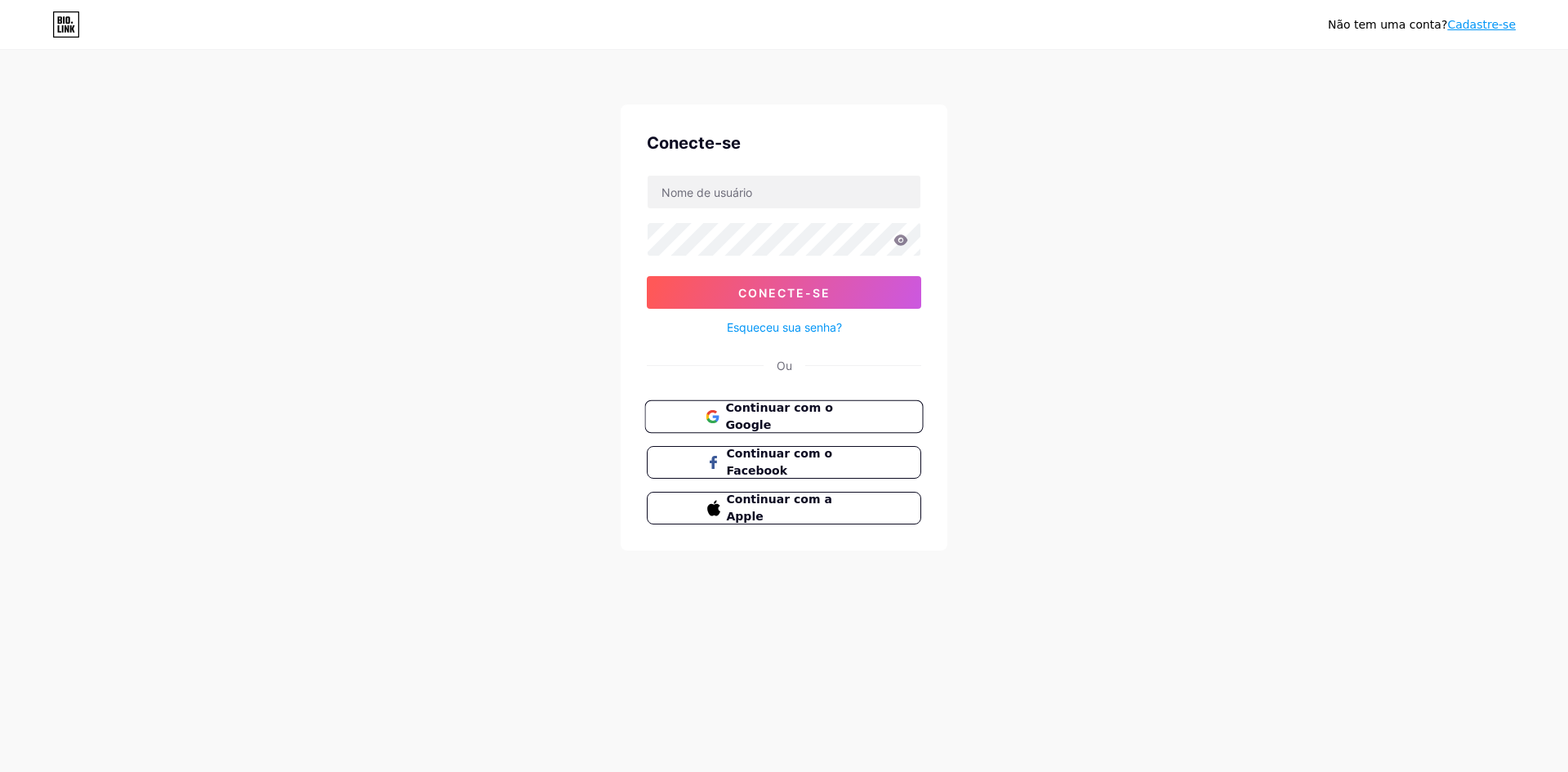
click at [735, 412] on font "Continuar com o Google" at bounding box center [779, 416] width 107 height 31
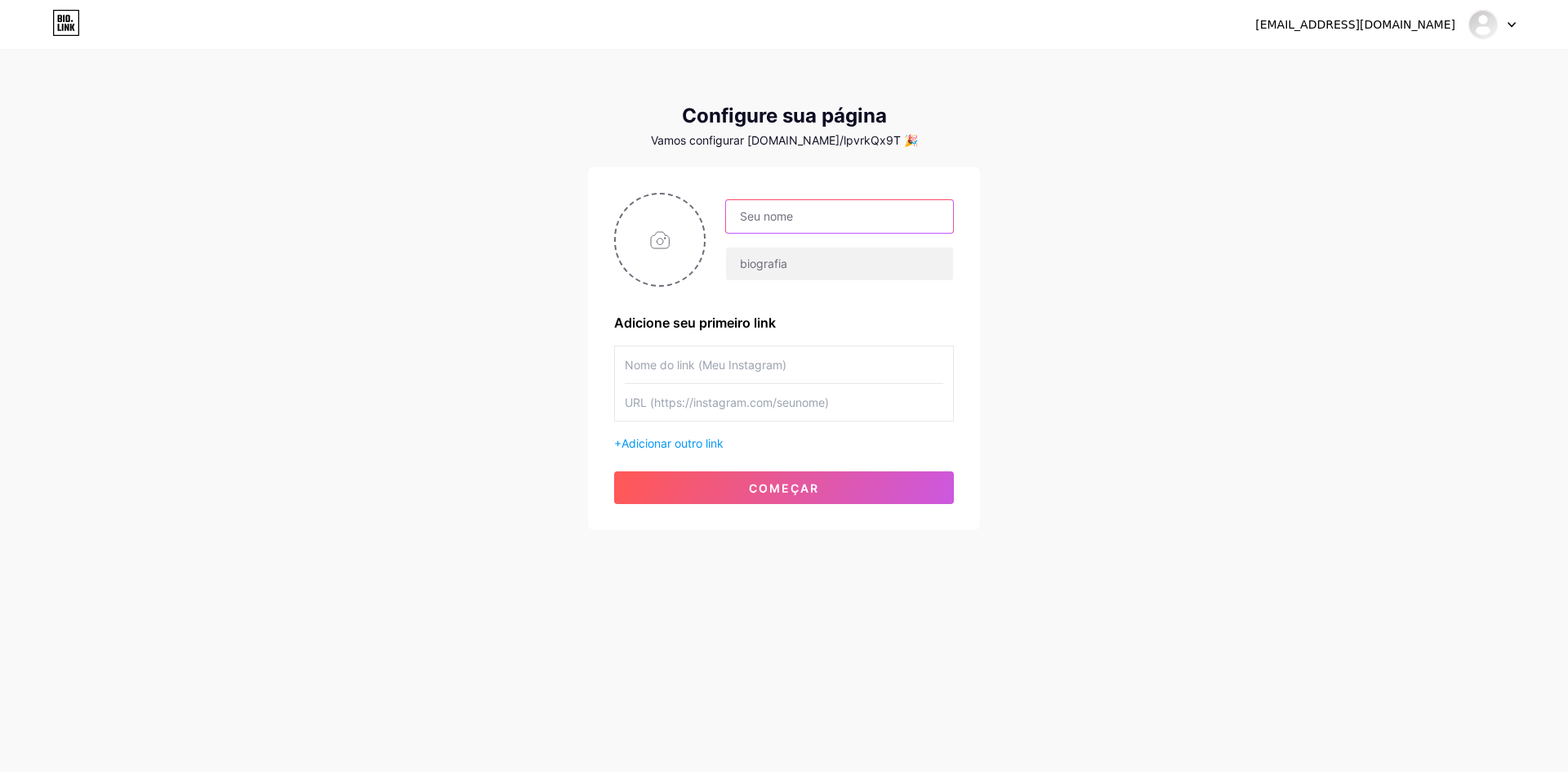
click at [766, 221] on input "text" at bounding box center [840, 216] width 227 height 33
type input "[PERSON_NAME] & [PERSON_NAME]"
click at [669, 241] on input "file" at bounding box center [660, 239] width 88 height 90
type input "C:\fakepath\capa03.jpg"
click at [666, 365] on input "text" at bounding box center [784, 364] width 319 height 36
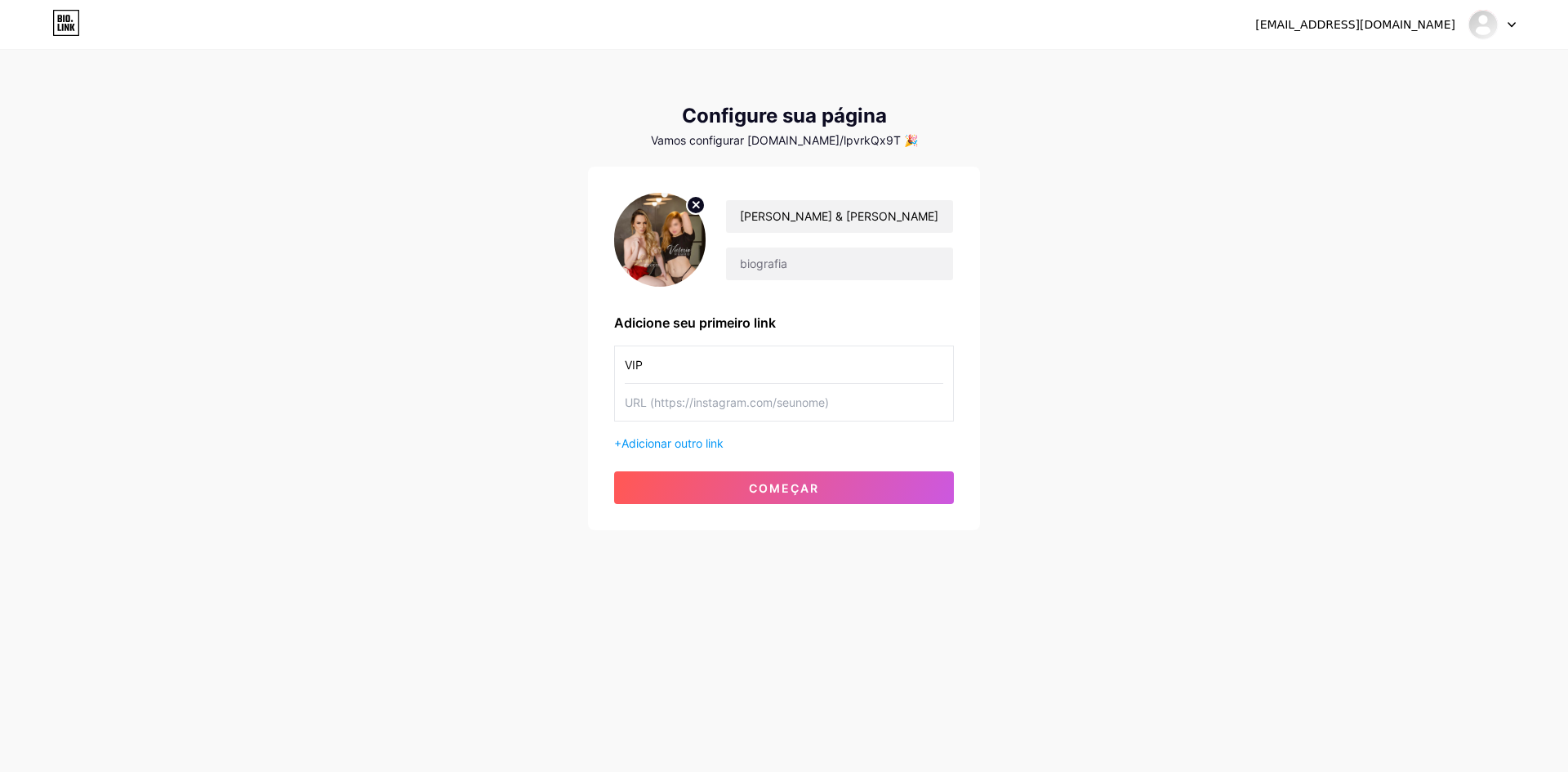
type input "VIP"
click at [678, 400] on input "text" at bounding box center [784, 402] width 319 height 36
paste input "[URL][DOMAIN_NAME]"
type input "[URL][DOMAIN_NAME]"
click at [753, 490] on font "começar" at bounding box center [784, 488] width 70 height 14
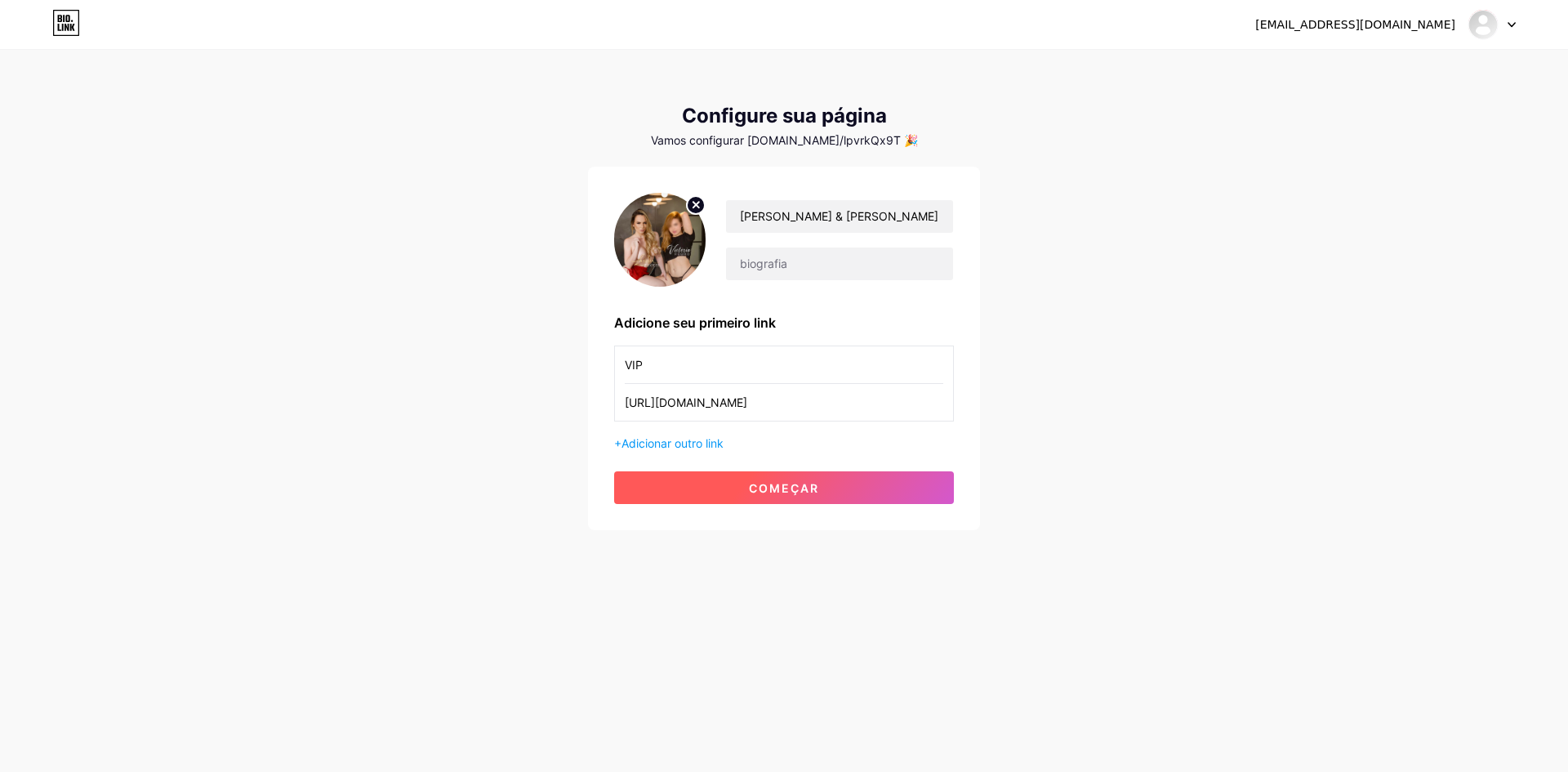
click at [773, 487] on font "começar" at bounding box center [784, 488] width 70 height 14
click at [677, 441] on font "Adicionar outro link" at bounding box center [672, 443] width 102 height 14
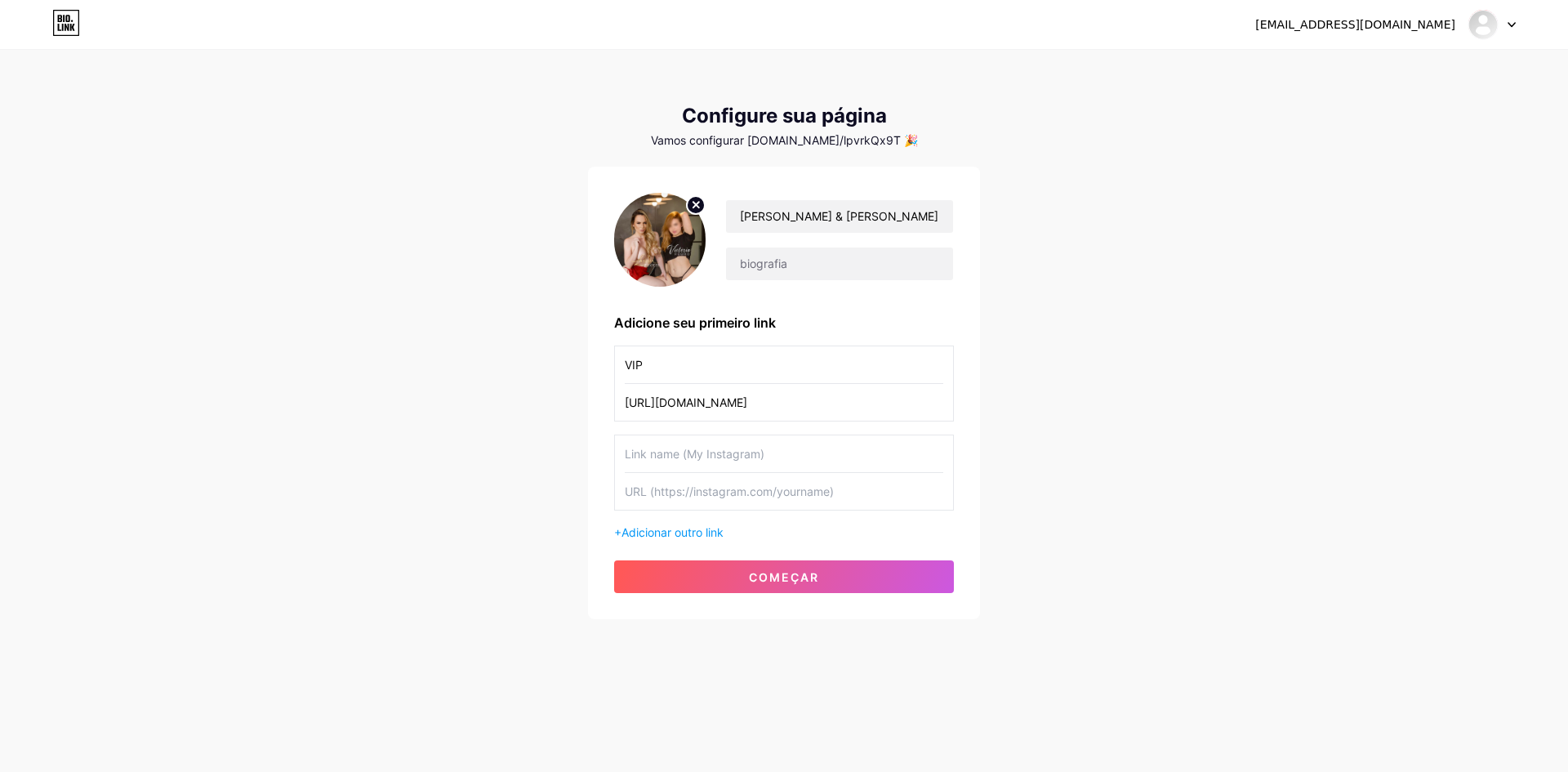
click at [55, 32] on icon at bounding box center [66, 23] width 28 height 26
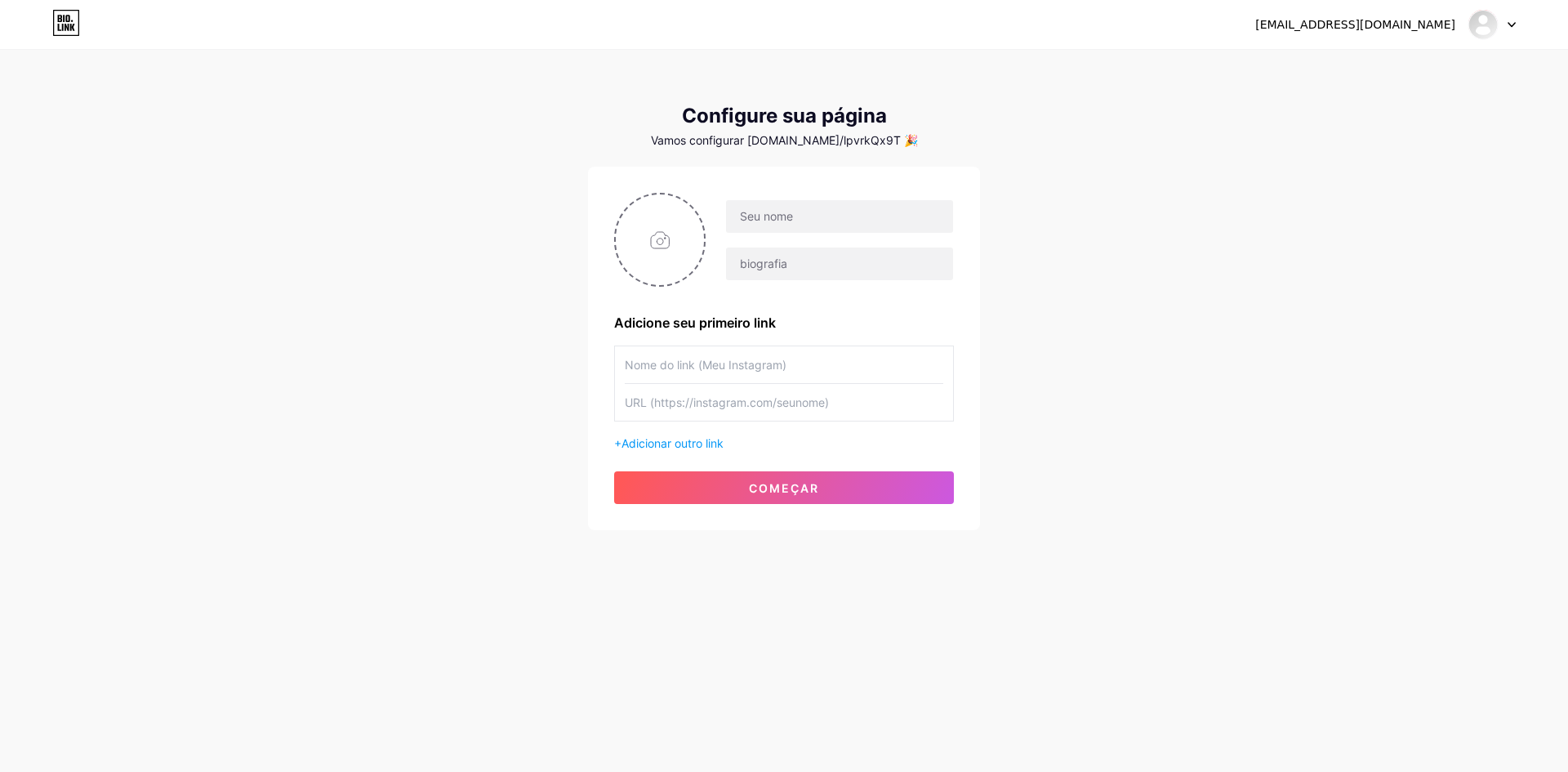
click at [796, 137] on font "Vamos configurar [DOMAIN_NAME]/lpvrkQx9T 🎉" at bounding box center [785, 140] width 267 height 14
click at [1503, 30] on div at bounding box center [1492, 25] width 47 height 30
click at [1337, 69] on font "Painel" at bounding box center [1346, 67] width 35 height 14
click at [684, 252] on input "file" at bounding box center [660, 239] width 88 height 90
type input "C:\fakepath\capa03.jpg"
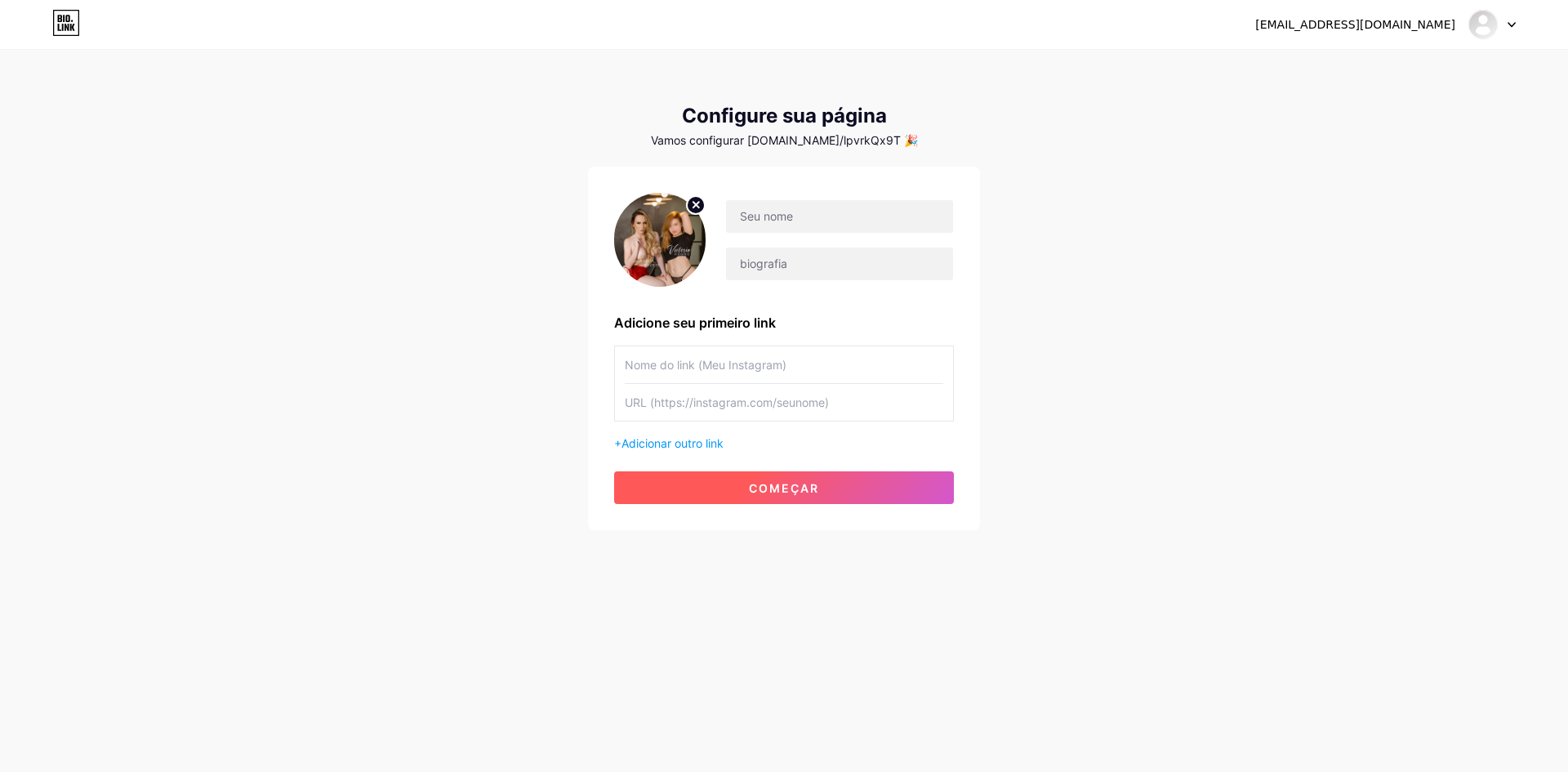
click at [776, 489] on font "começar" at bounding box center [784, 488] width 70 height 14
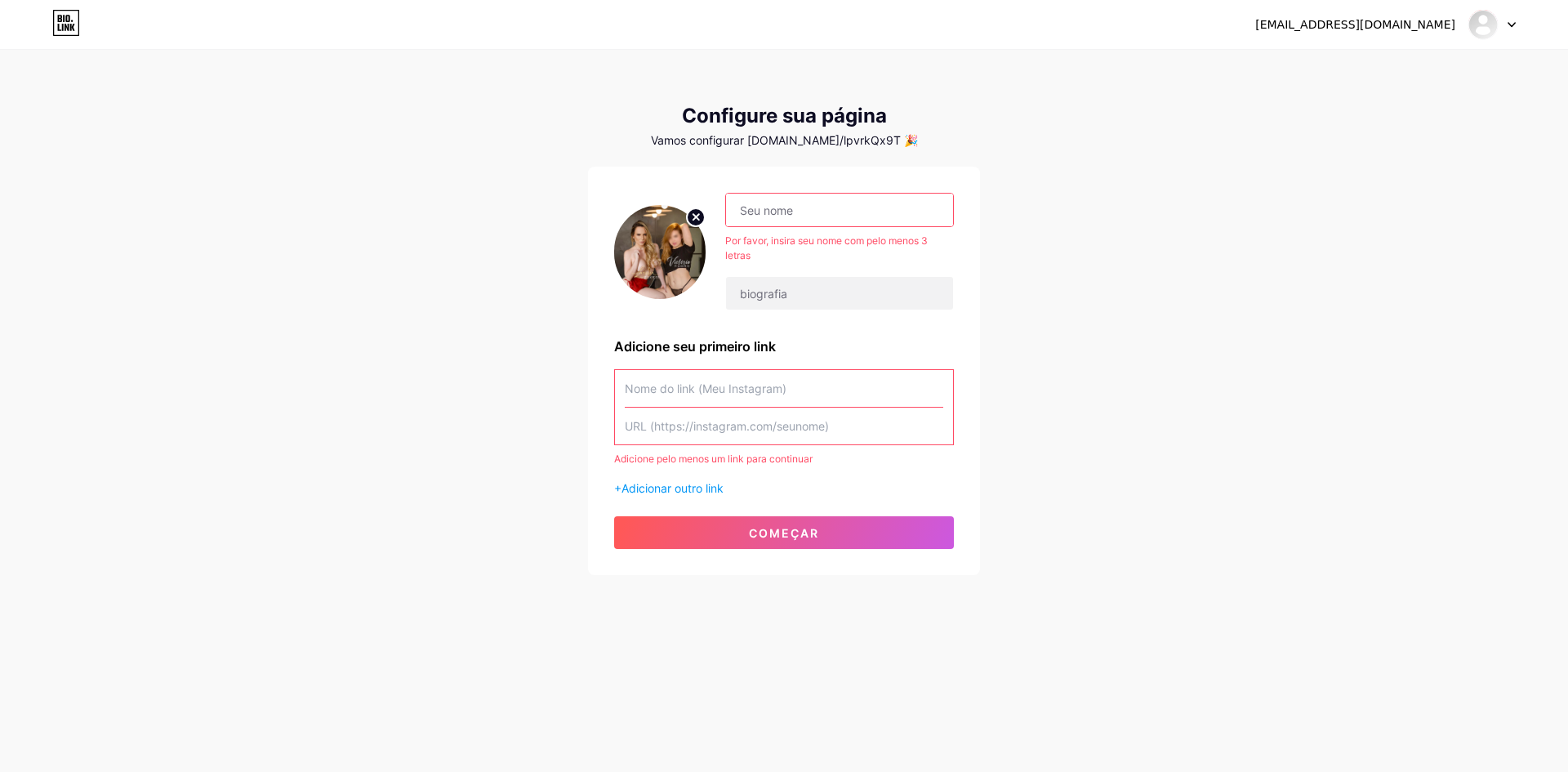
click at [766, 216] on input "text" at bounding box center [840, 210] width 227 height 33
type input "[PERSON_NAME] & [PERSON_NAME]"
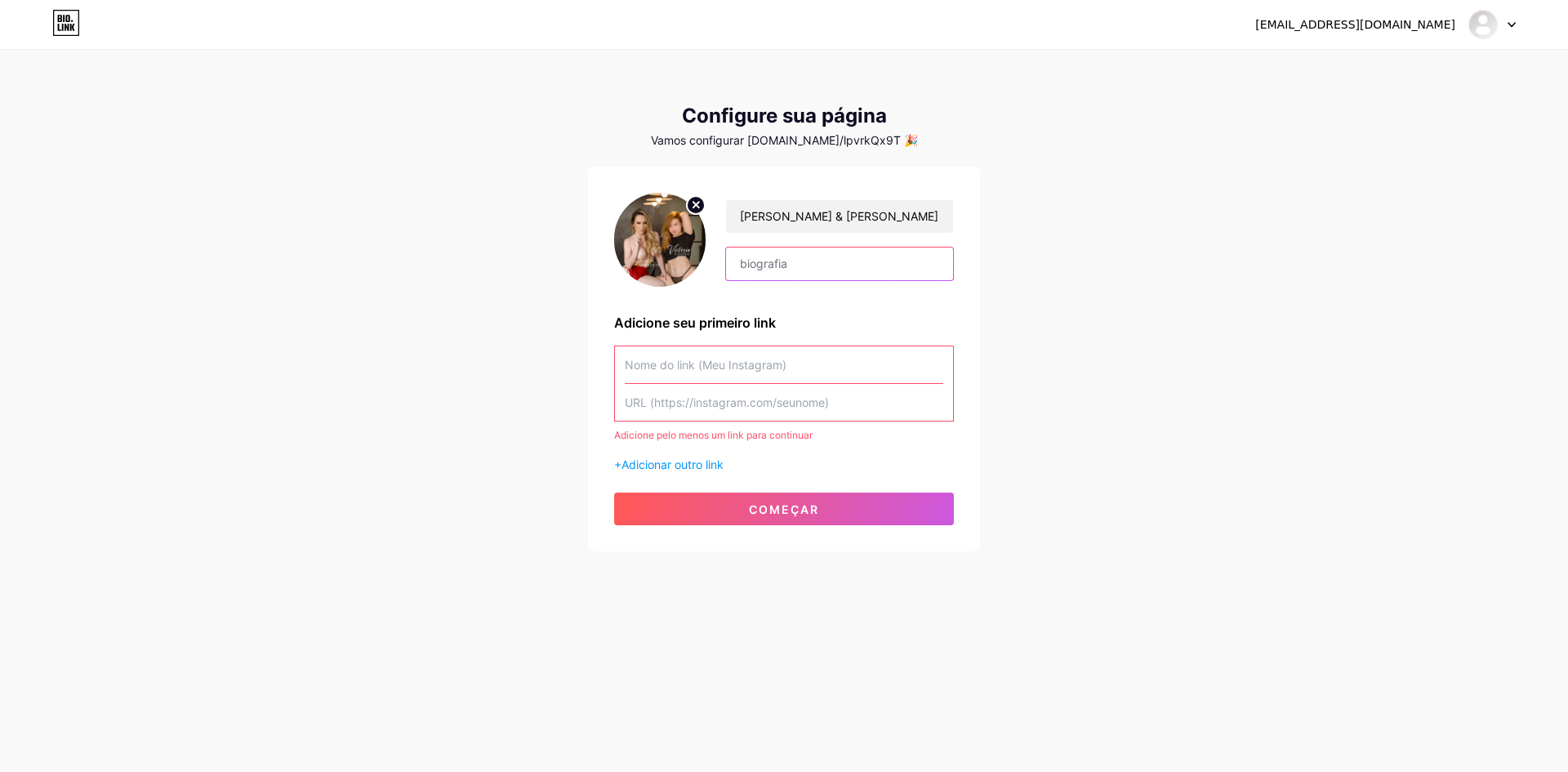
click at [762, 263] on input "text" at bounding box center [840, 264] width 227 height 33
type input "A"
type input "Essa dupla vai te levar a loucura"
click at [719, 365] on input "text" at bounding box center [784, 364] width 319 height 36
paste input "[URL][DOMAIN_NAME]"
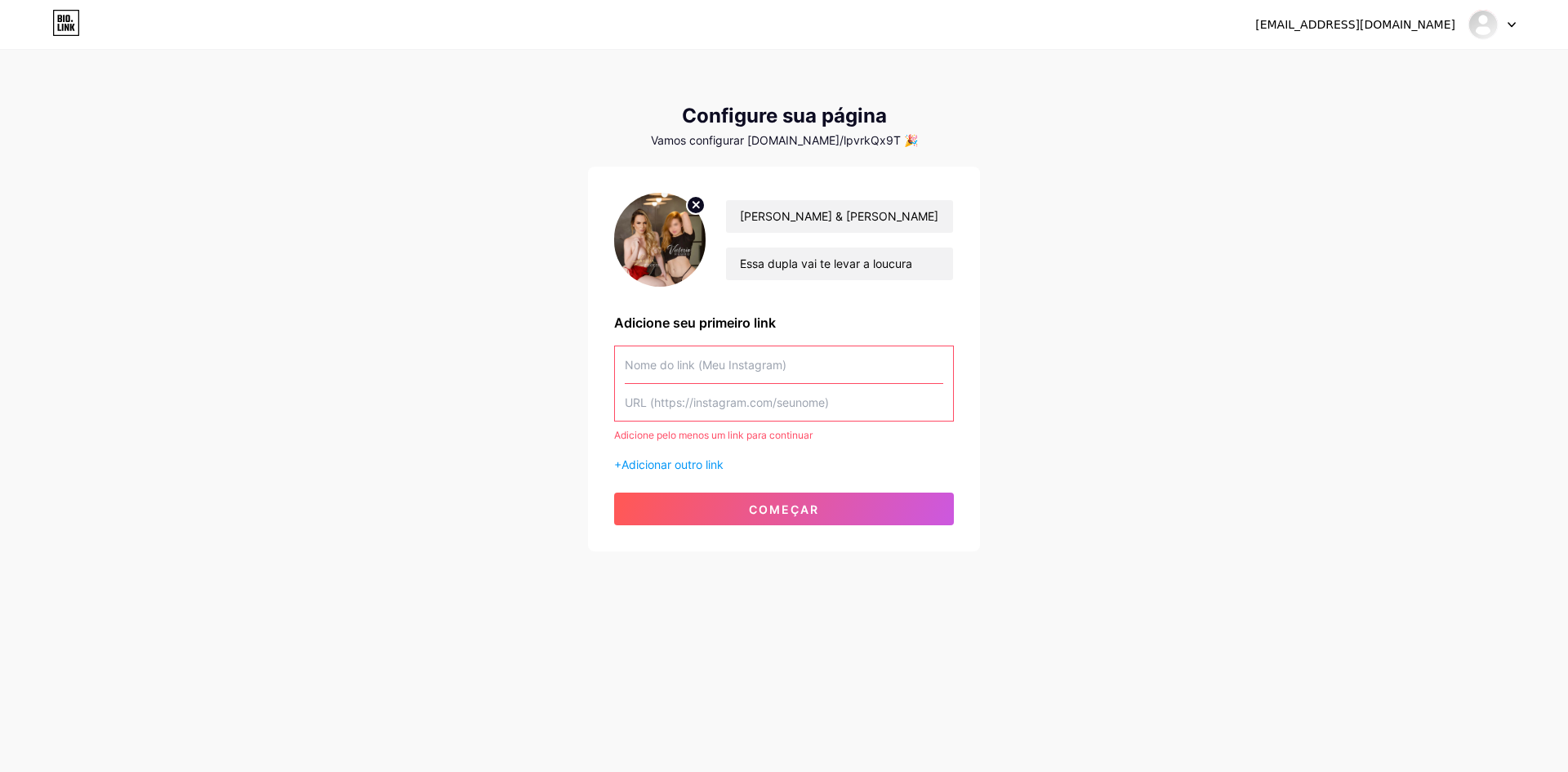
type input "[URL][DOMAIN_NAME]"
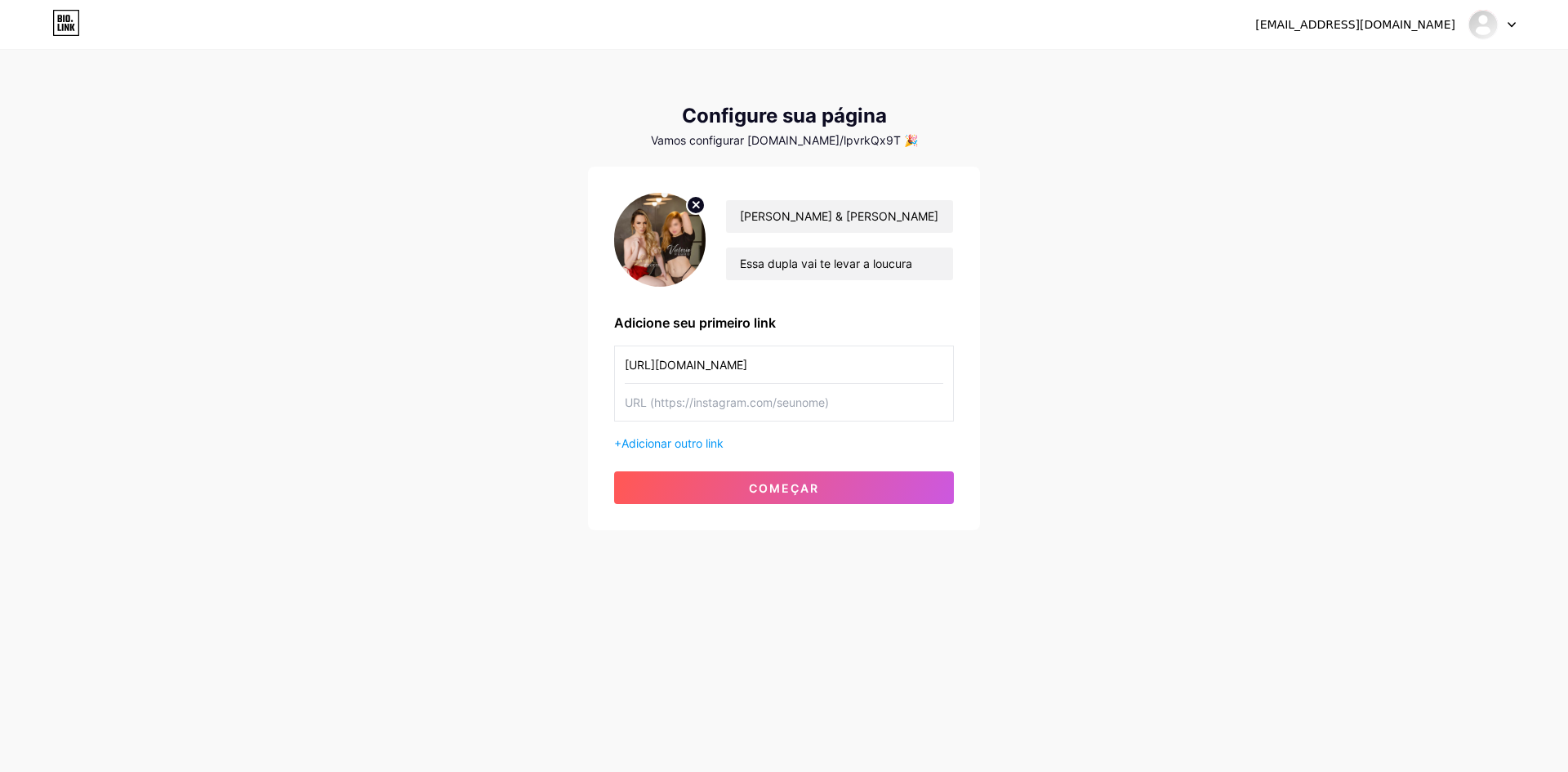
drag, startPoint x: 734, startPoint y: 365, endPoint x: 540, endPoint y: 370, distance: 194.1
click at [540, 370] on div "[EMAIL_ADDRESS][DOMAIN_NAME] Painel Sair Configure sua página Vamos configurar …" at bounding box center [784, 291] width 1568 height 583
type input "VIP TELEGRAM"
click at [701, 408] on input "text" at bounding box center [784, 402] width 319 height 36
paste input "[URL][DOMAIN_NAME]"
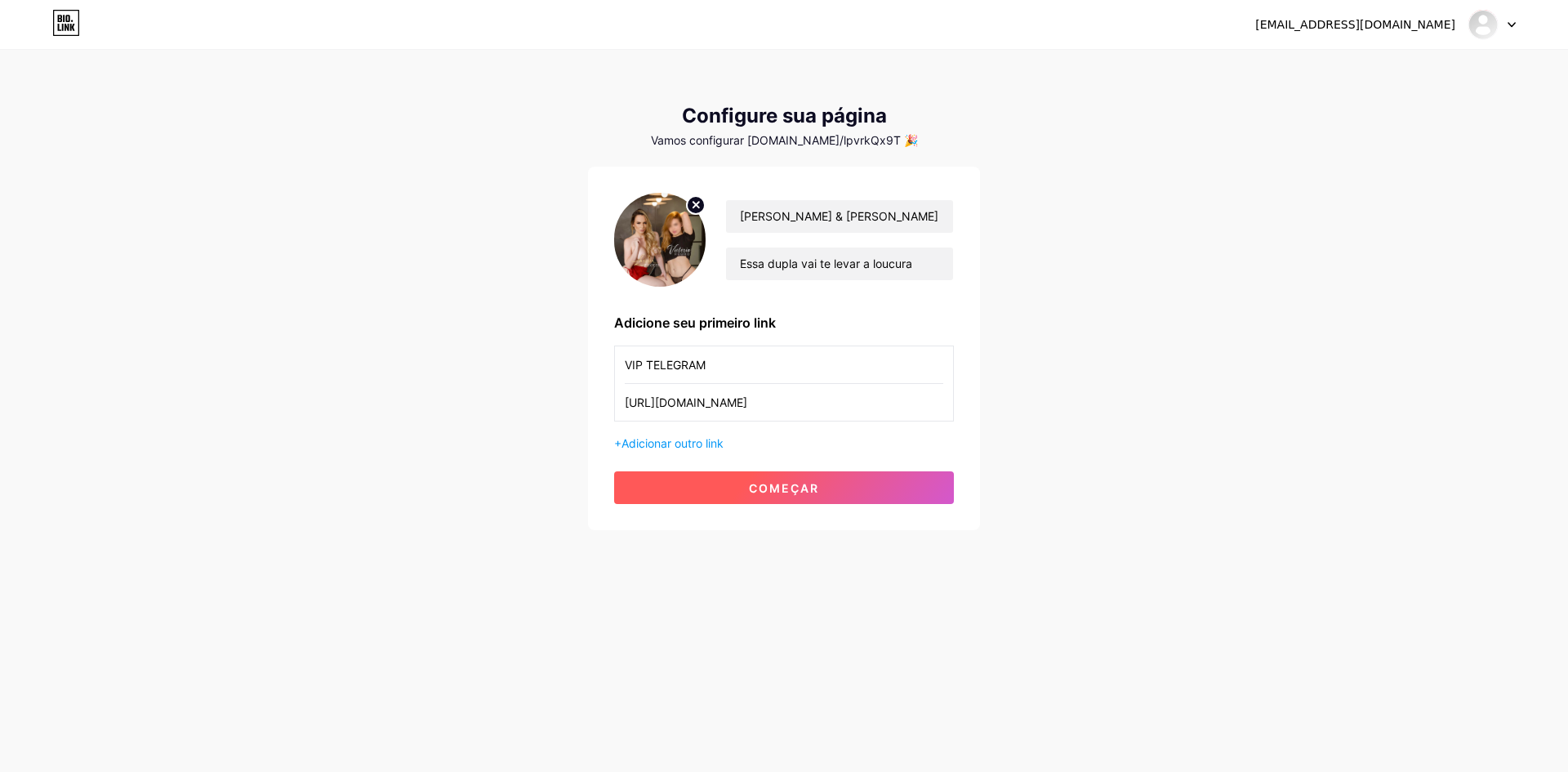
type input "[URL][DOMAIN_NAME]"
click at [739, 495] on button "começar" at bounding box center [784, 487] width 340 height 33
drag, startPoint x: 719, startPoint y: 367, endPoint x: 561, endPoint y: 366, distance: 158.0
click at [561, 366] on div "[EMAIL_ADDRESS][DOMAIN_NAME] Painel Sair Configure sua página Vamos configurar …" at bounding box center [784, 291] width 1568 height 583
type input "v"
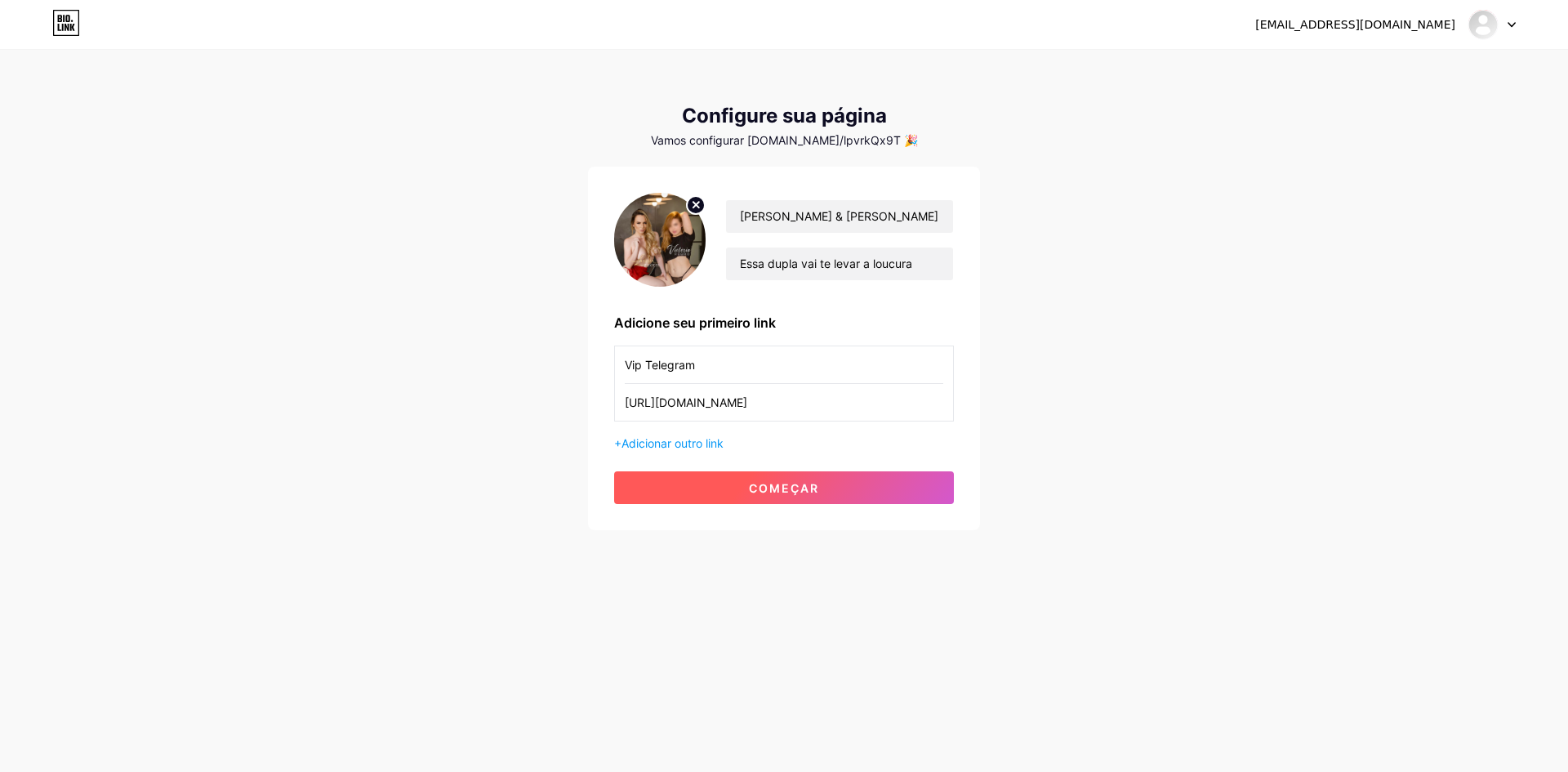
click at [806, 490] on font "começar" at bounding box center [784, 488] width 70 height 14
drag, startPoint x: 738, startPoint y: 402, endPoint x: 559, endPoint y: 413, distance: 179.3
click at [559, 413] on div "[EMAIL_ADDRESS][DOMAIN_NAME] Painel Sair Configure sua página Vamos configurar …" at bounding box center [784, 291] width 1568 height 583
drag, startPoint x: 700, startPoint y: 366, endPoint x: 540, endPoint y: 375, distance: 160.3
click at [540, 375] on div "[EMAIL_ADDRESS][DOMAIN_NAME] Painel Sair Configure sua página Vamos configurar …" at bounding box center [784, 291] width 1568 height 583
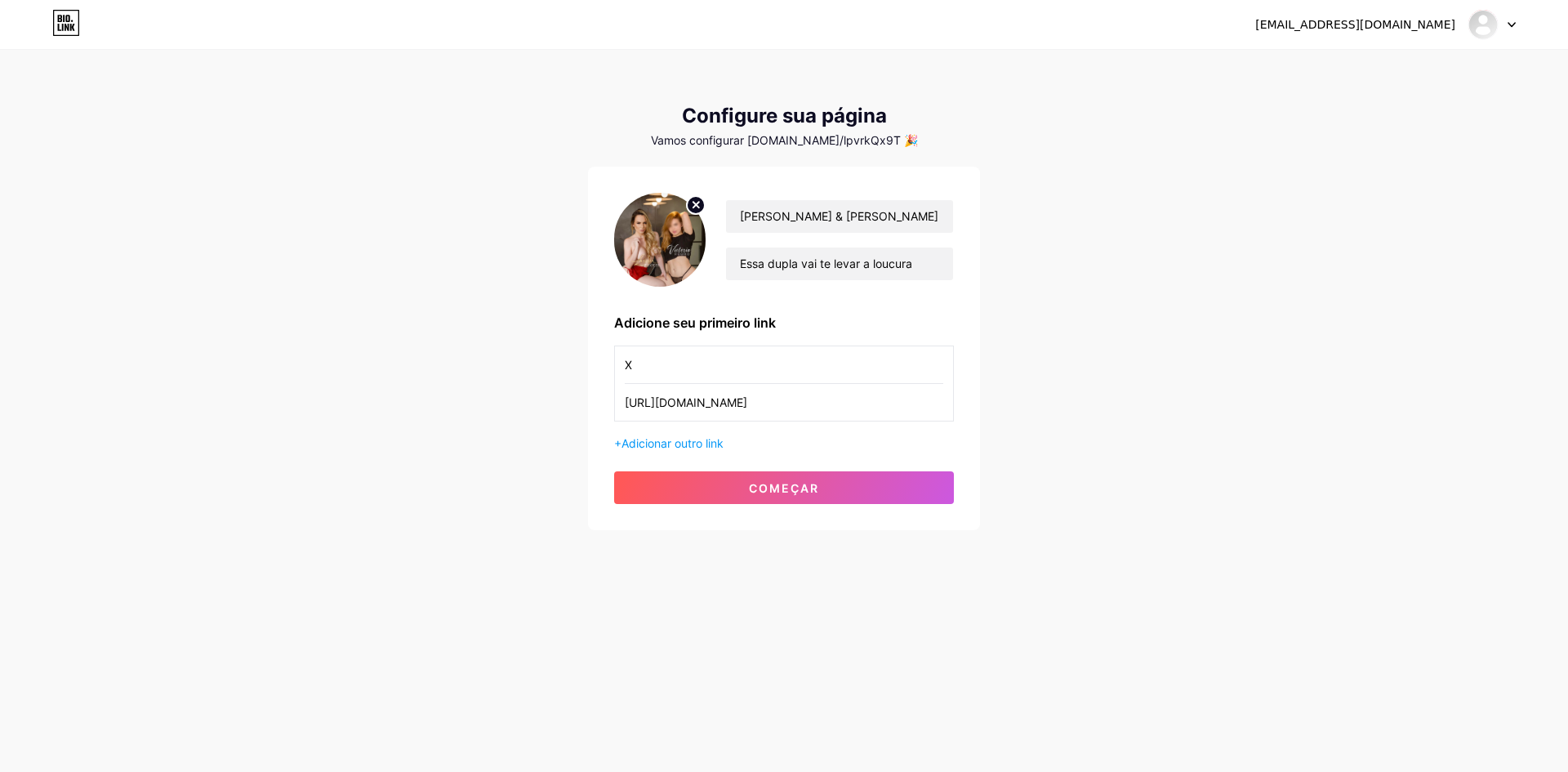
type input "X"
drag, startPoint x: 743, startPoint y: 402, endPoint x: 526, endPoint y: 407, distance: 217.1
click at [526, 407] on div "[EMAIL_ADDRESS][DOMAIN_NAME] Painel Sair Configure sua página Vamos configurar …" at bounding box center [784, 291] width 1568 height 583
paste input "[DOMAIN_NAME][URL]"
type input "[URL][DOMAIN_NAME]"
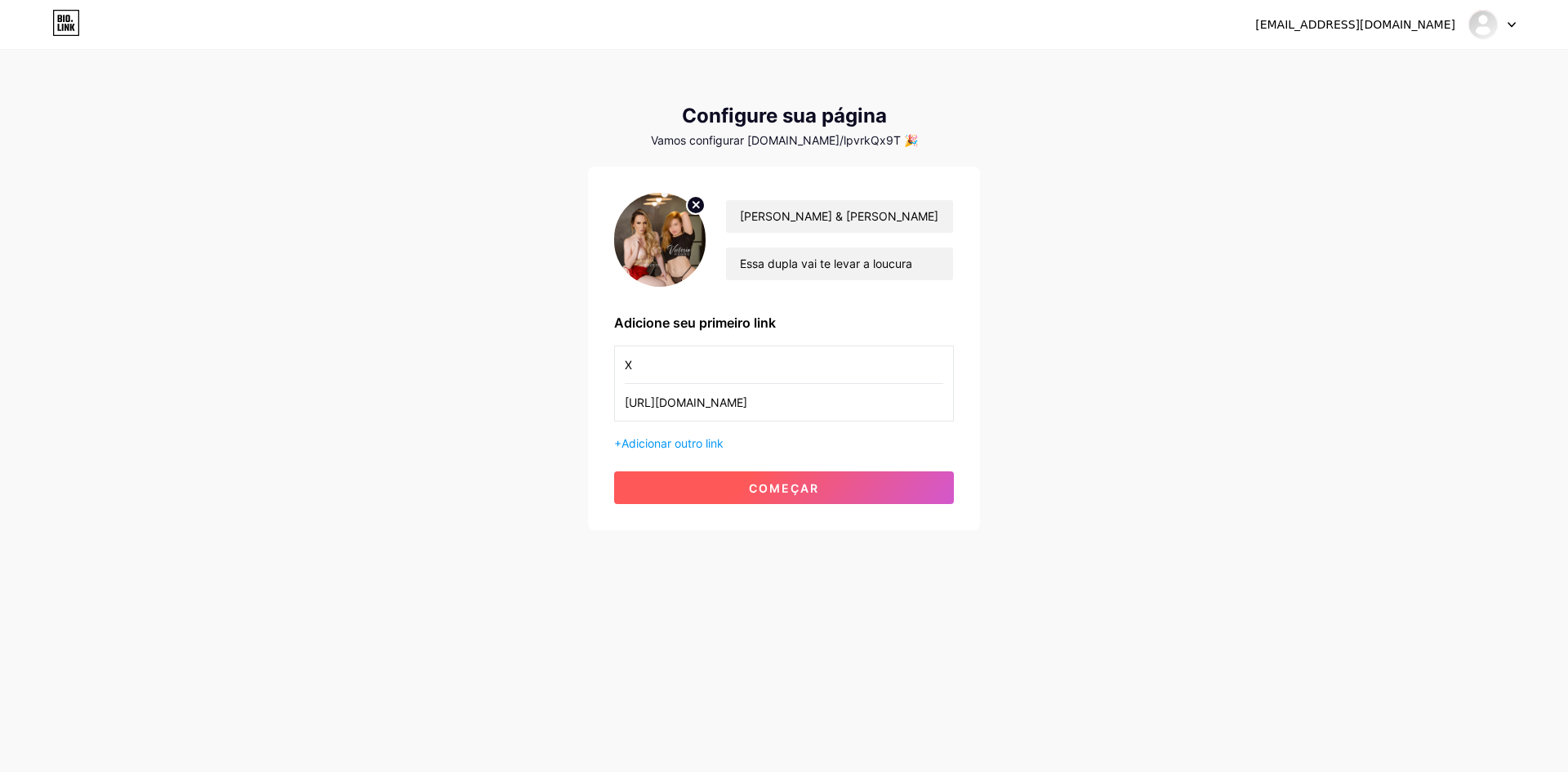
click at [750, 481] on font "começar" at bounding box center [784, 488] width 70 height 14
click at [65, 22] on icon at bounding box center [66, 23] width 28 height 26
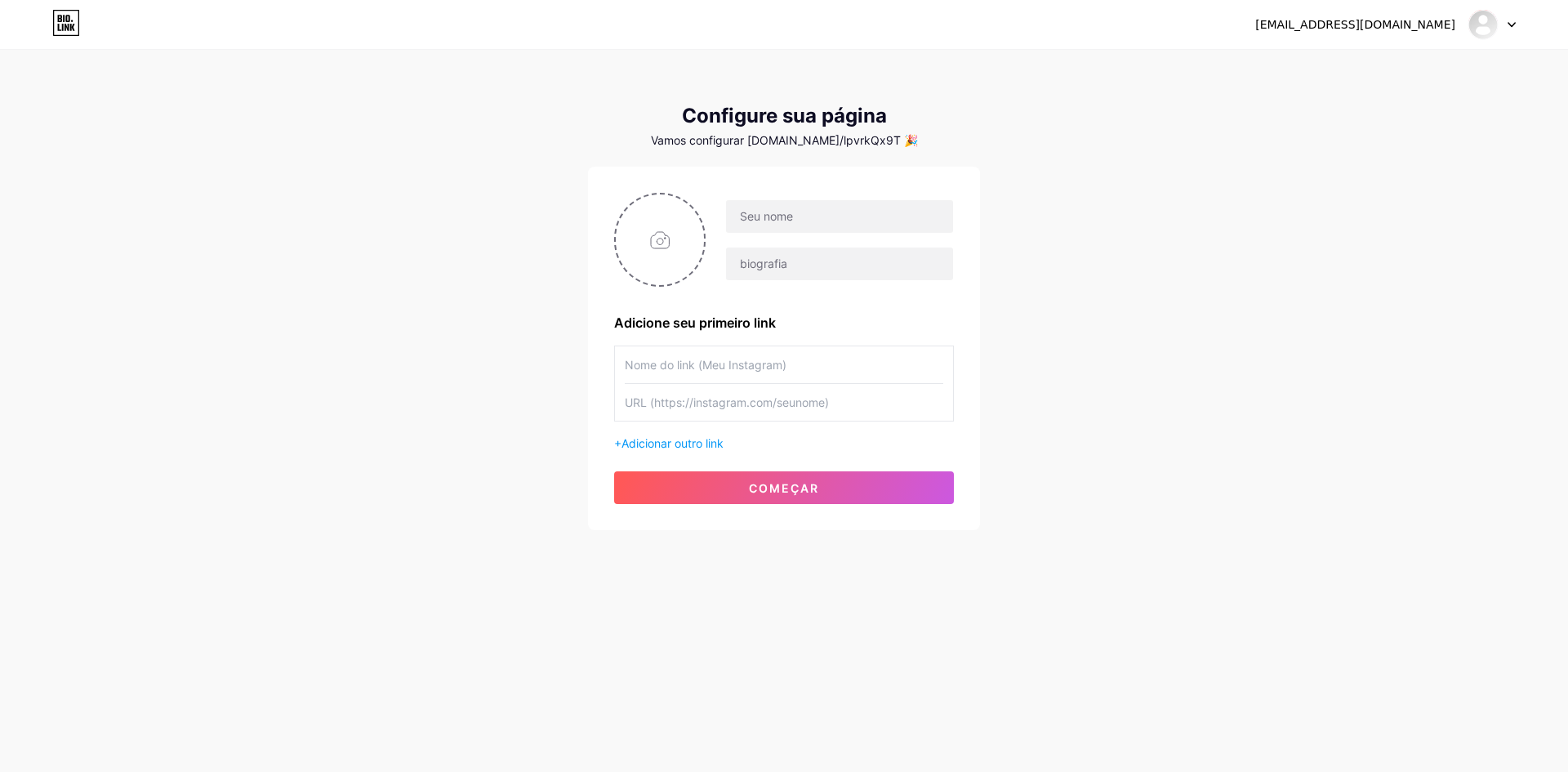
click at [1505, 20] on div at bounding box center [1492, 25] width 47 height 30
click at [1365, 69] on link "Painel" at bounding box center [1414, 67] width 203 height 44
click at [768, 144] on font "Vamos configurar [DOMAIN_NAME]/lpvrkQx9T 🎉" at bounding box center [785, 140] width 267 height 14
click at [726, 480] on button "começar" at bounding box center [784, 487] width 340 height 33
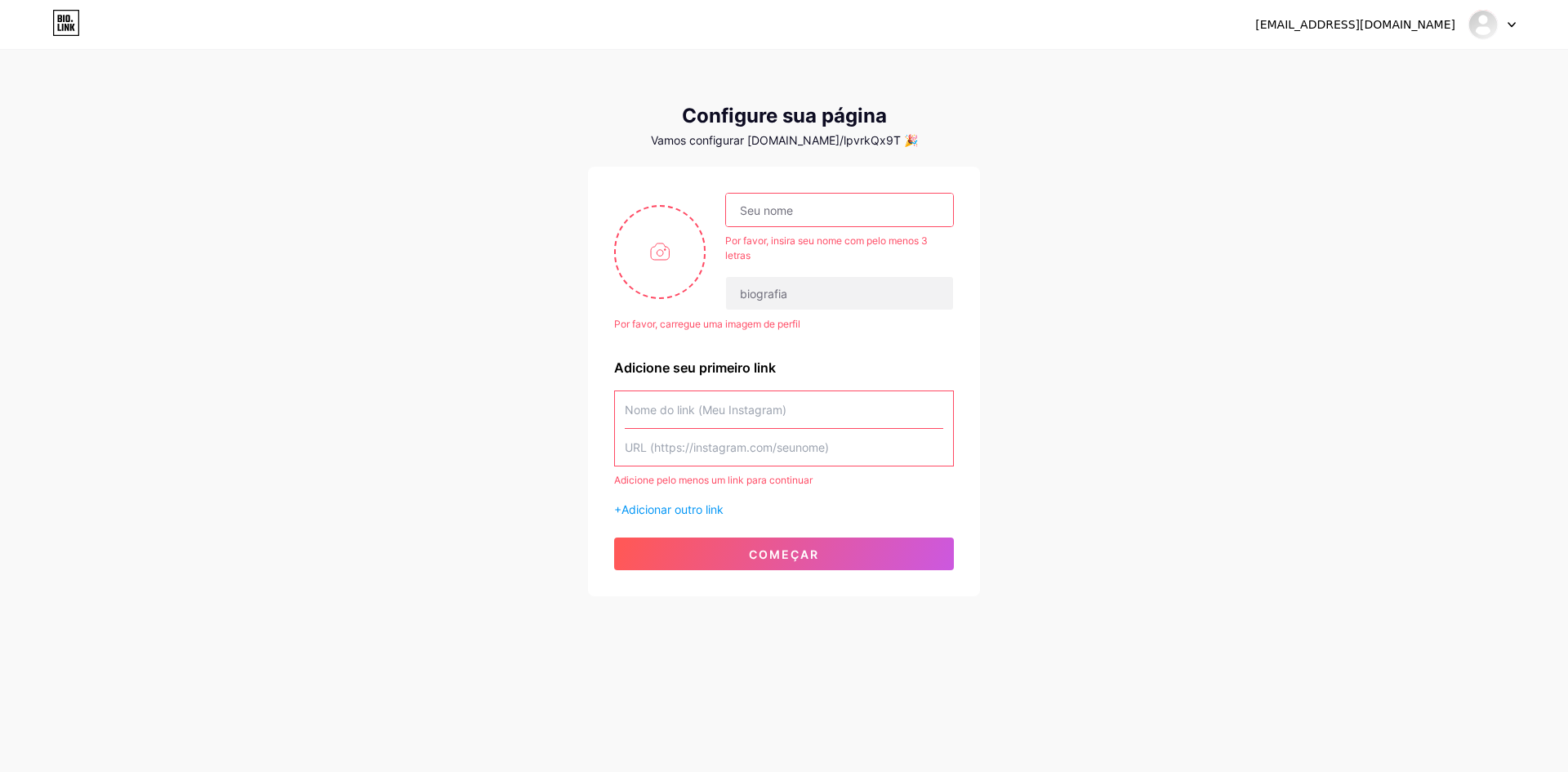
click at [73, 27] on icon at bounding box center [73, 27] width 5 height 8
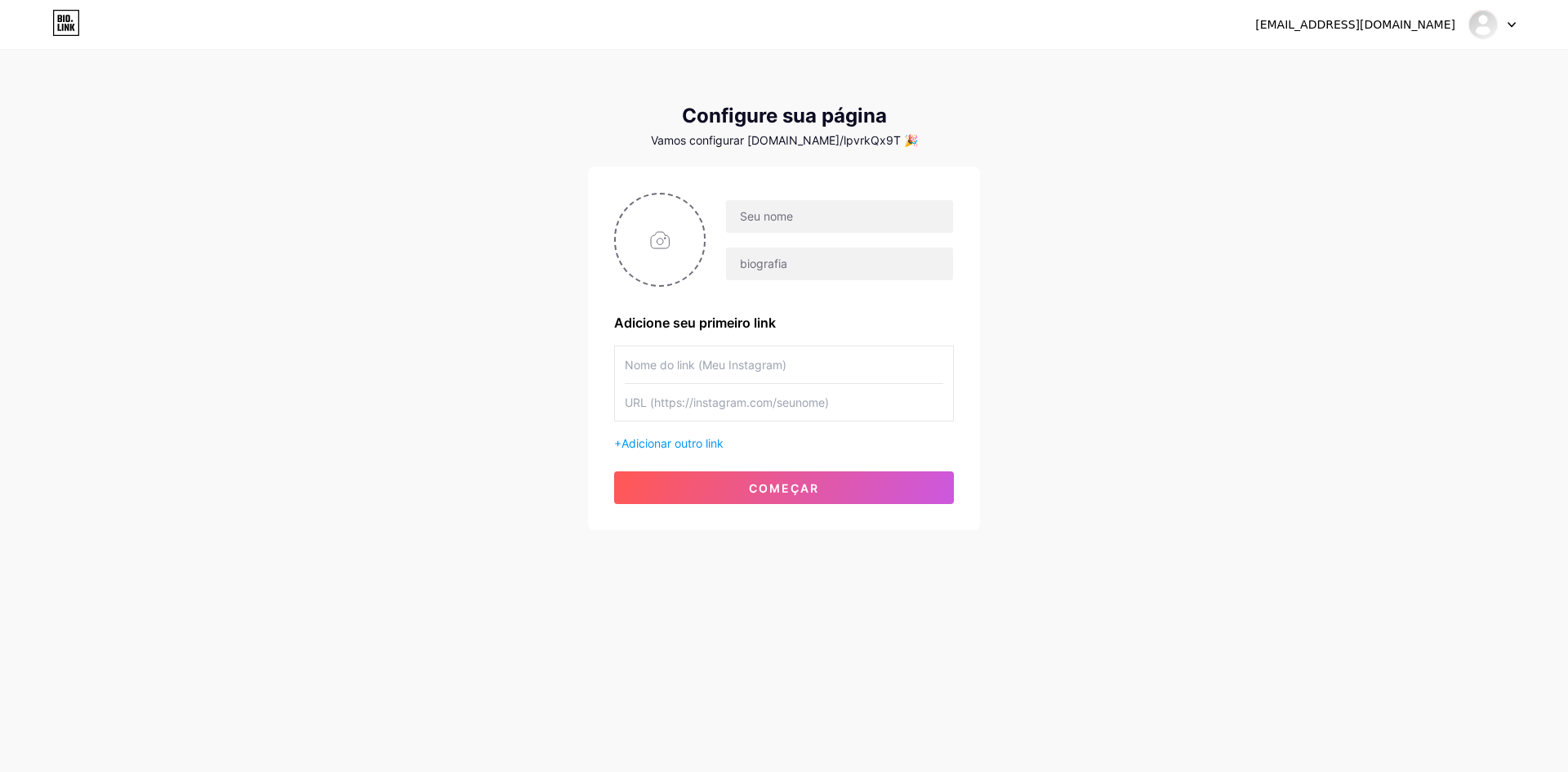
click at [725, 118] on font "Configure sua página" at bounding box center [784, 116] width 205 height 24
click at [656, 243] on input "file" at bounding box center [660, 239] width 88 height 90
type input "C:\fakepath\capa03.jpg"
click at [746, 218] on input "text" at bounding box center [840, 216] width 227 height 33
type input "[PERSON_NAME] & [PERSON_NAME]"
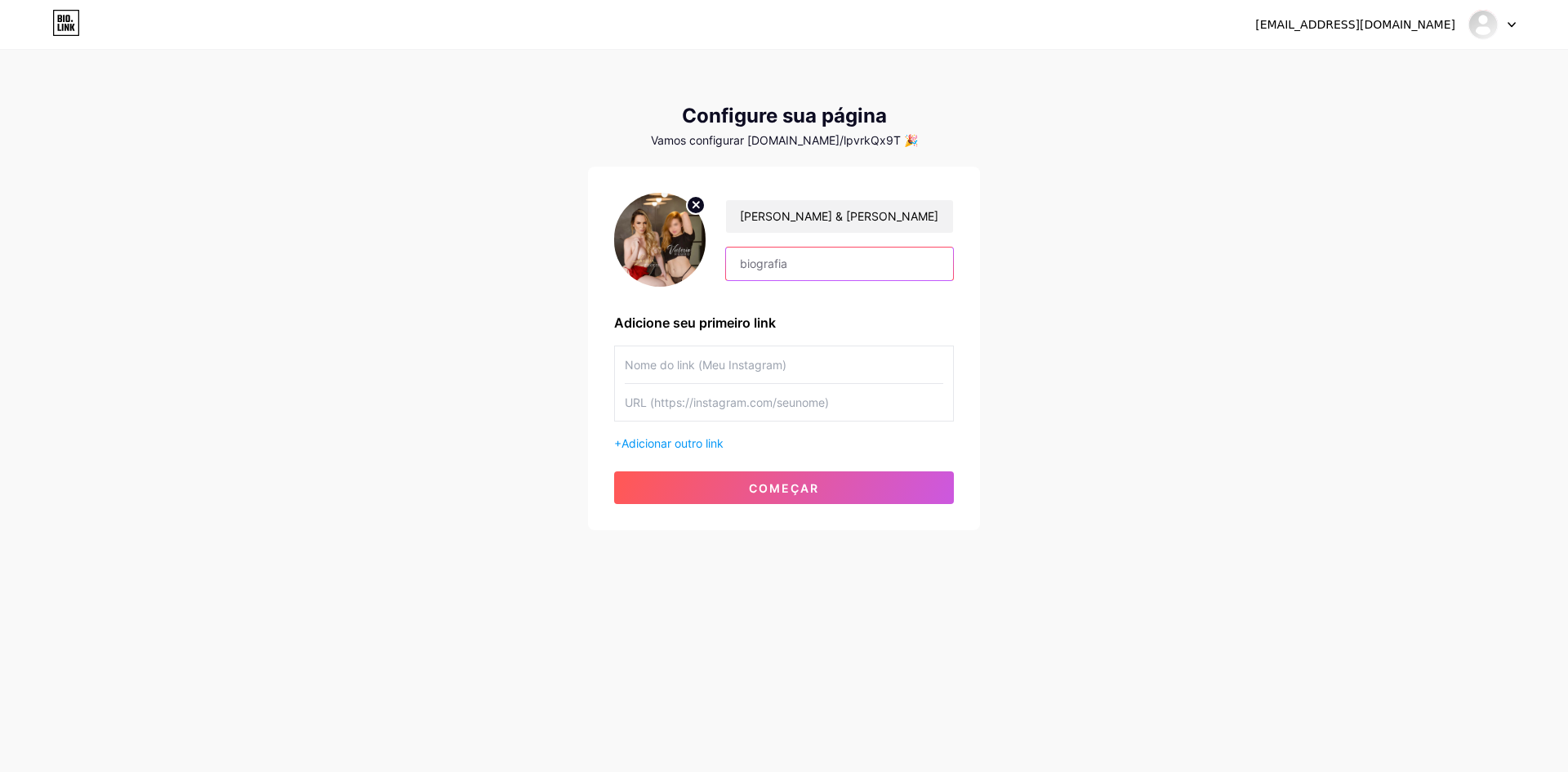
click at [781, 271] on input "text" at bounding box center [840, 264] width 227 height 33
type input "Essa dupla vai te levar a loucura"
click at [669, 364] on input "text" at bounding box center [784, 364] width 319 height 36
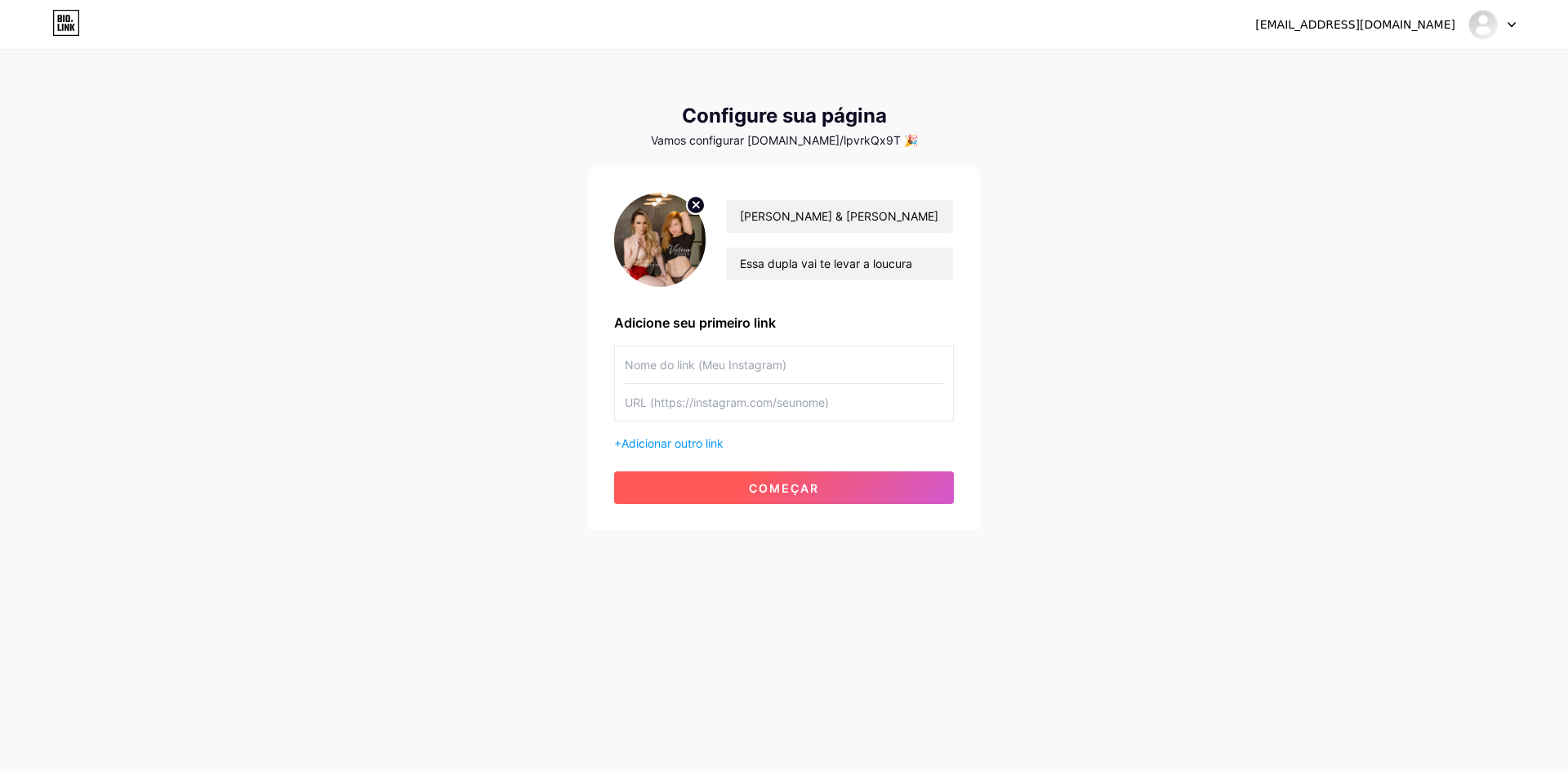
click at [758, 492] on font "começar" at bounding box center [784, 488] width 70 height 14
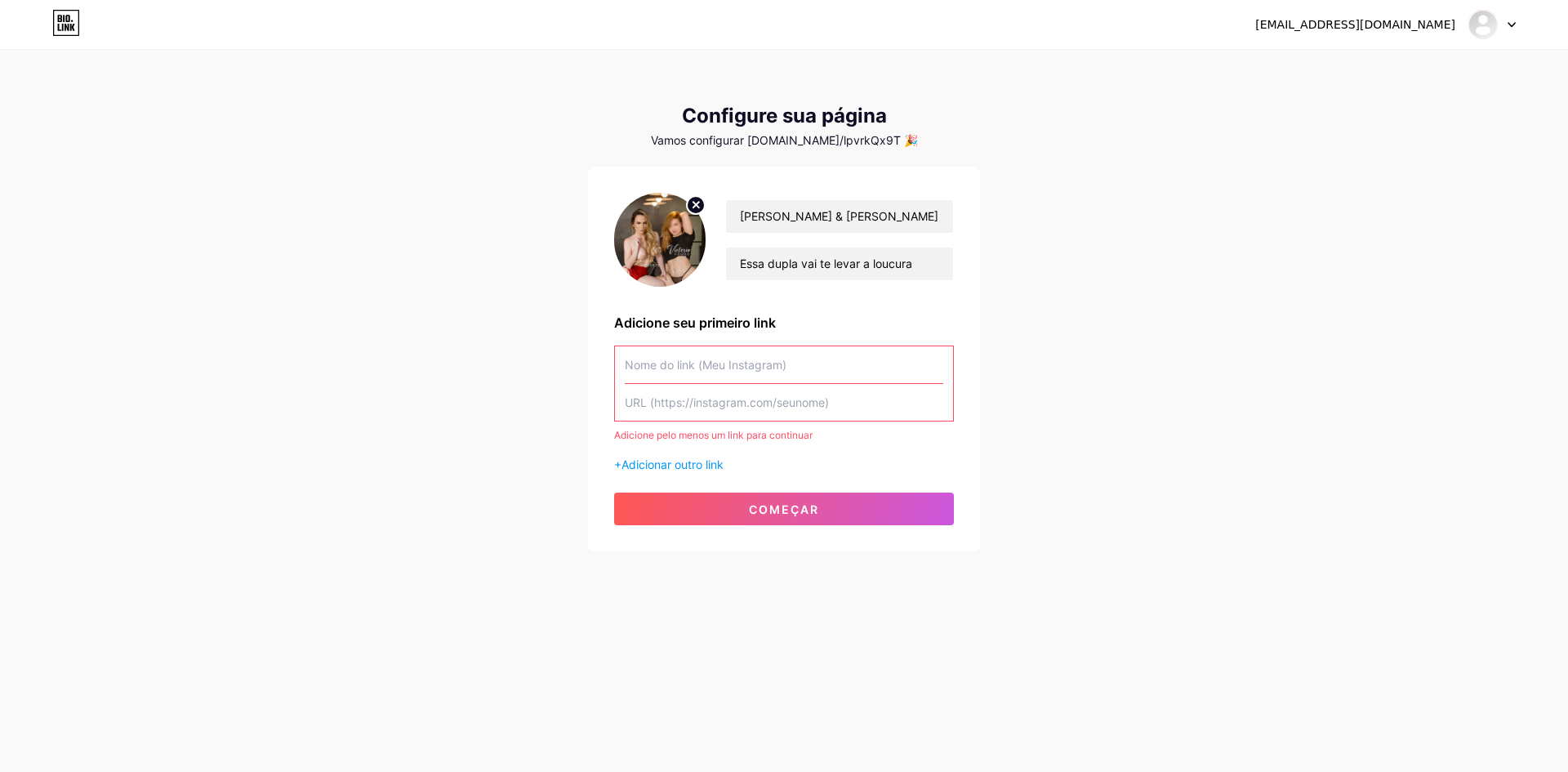
paste input "[URL][DOMAIN_NAME]"
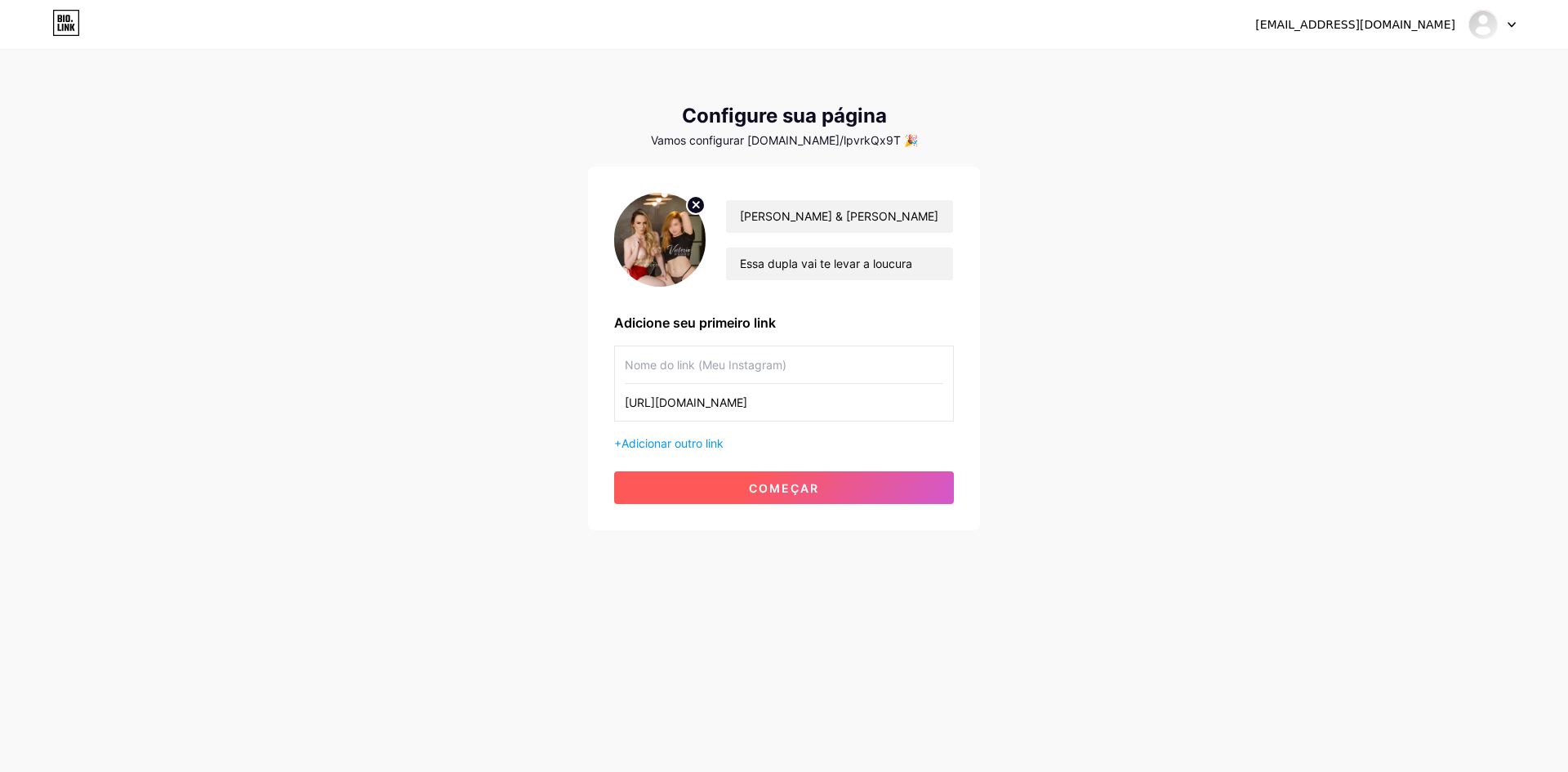
type input "[URL][DOMAIN_NAME]"
click at [765, 490] on font "começar" at bounding box center [784, 488] width 70 height 14
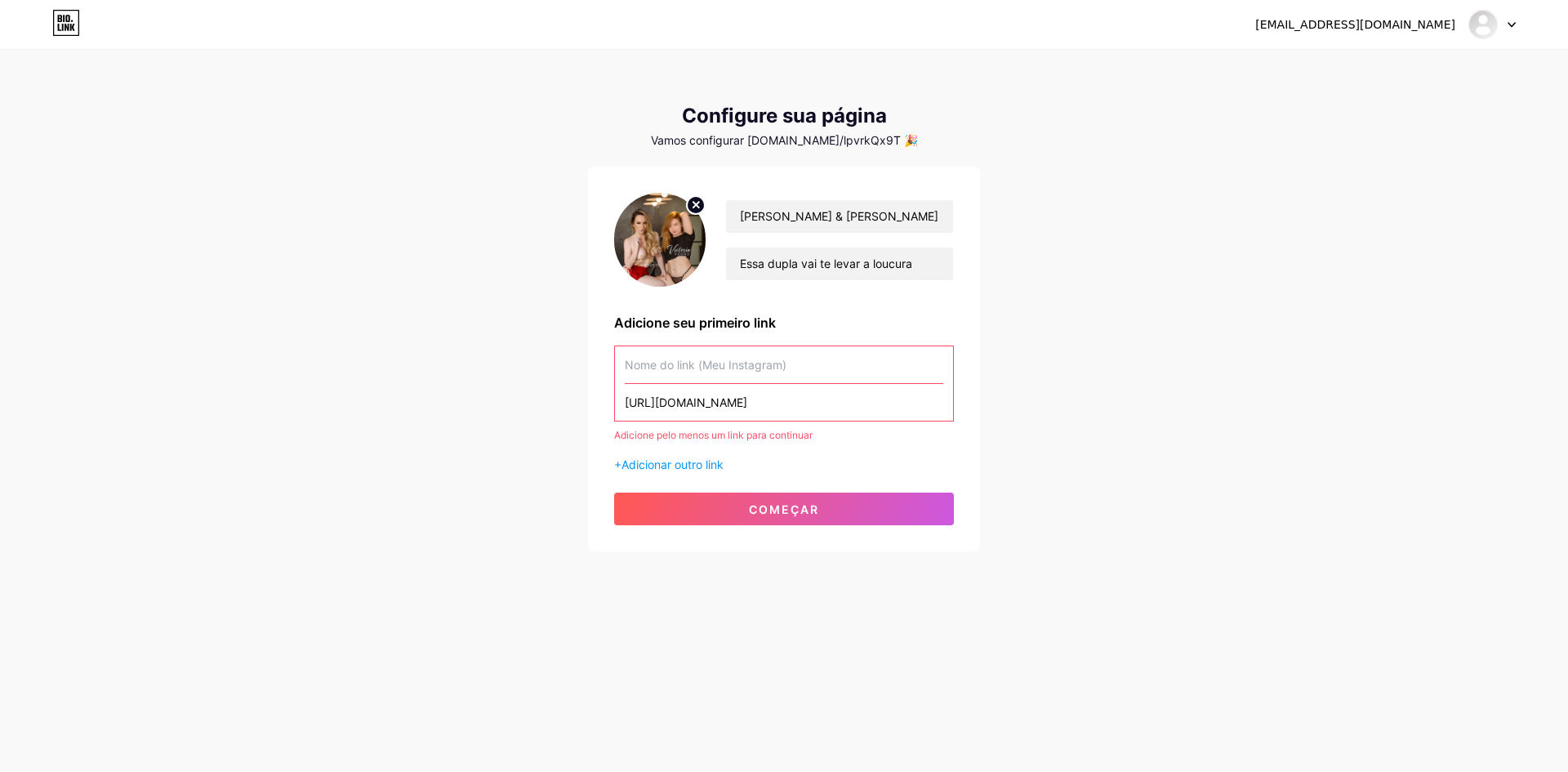
click at [698, 365] on input "text" at bounding box center [784, 364] width 319 height 36
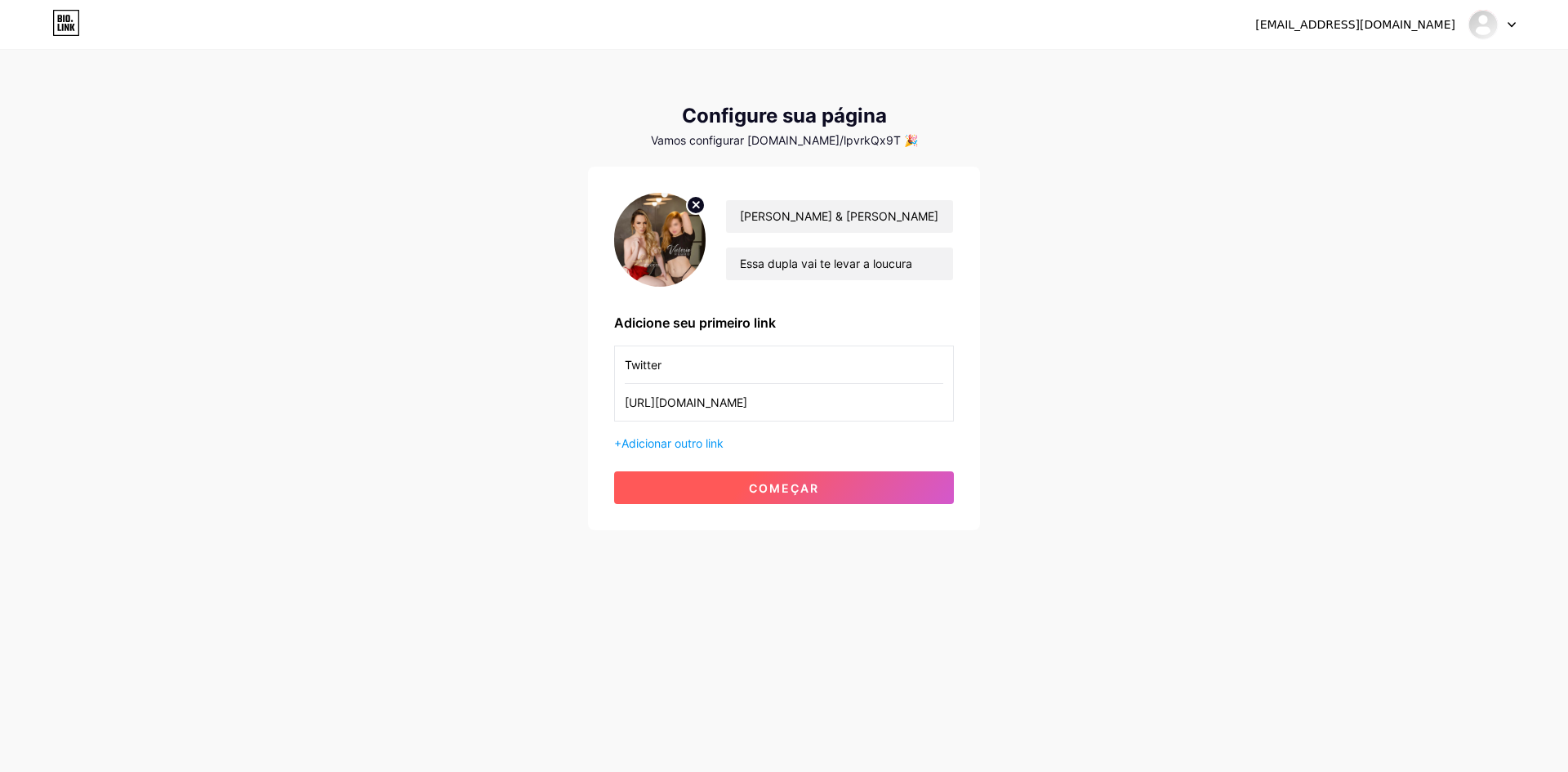
type input "Twitter"
click at [764, 486] on font "começar" at bounding box center [784, 488] width 70 height 14
click at [765, 486] on font "começar" at bounding box center [784, 488] width 70 height 14
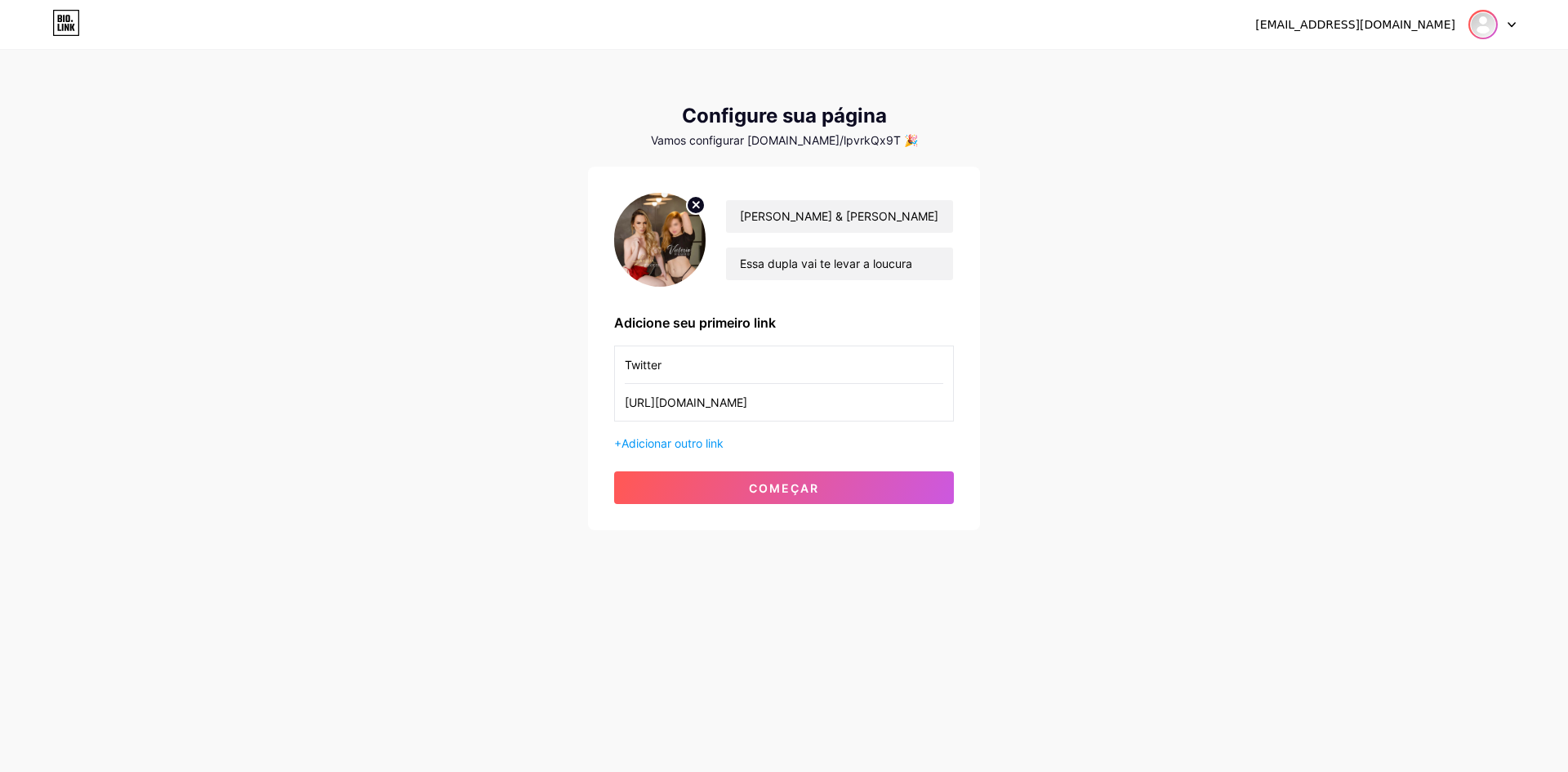
click at [1479, 19] on img at bounding box center [1483, 25] width 26 height 26
click at [1377, 24] on font "[EMAIL_ADDRESS][DOMAIN_NAME]" at bounding box center [1355, 24] width 200 height 13
click at [1350, 114] on font "Sair" at bounding box center [1340, 111] width 22 height 14
click at [1348, 107] on div "[EMAIL_ADDRESS][DOMAIN_NAME] Painel Sair Configure sua página Vamos configurar …" at bounding box center [784, 291] width 1568 height 583
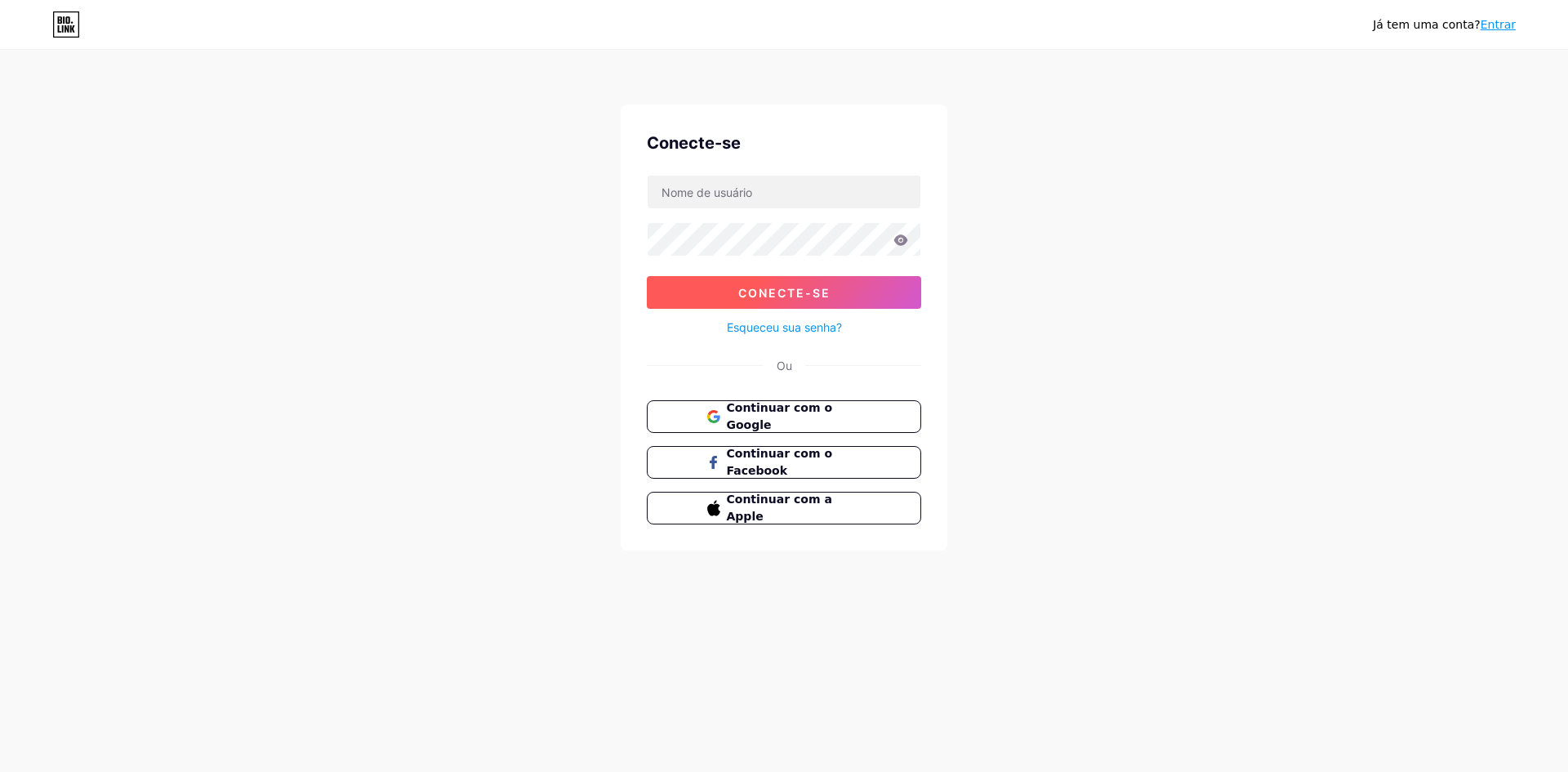
click at [743, 298] on font "Conecte-se" at bounding box center [784, 293] width 92 height 14
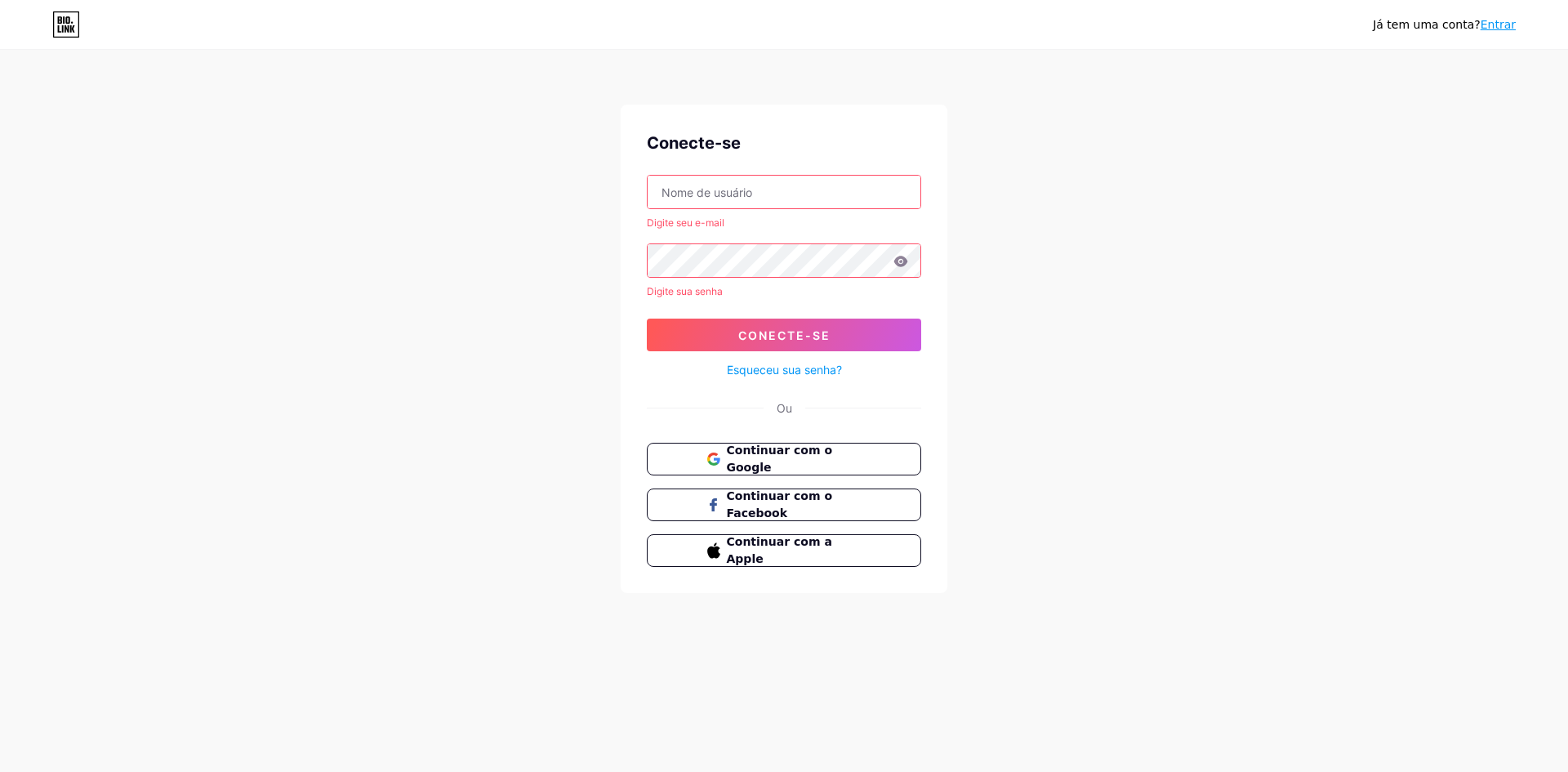
click at [669, 189] on input "text" at bounding box center [784, 192] width 273 height 33
click at [756, 460] on font "Continuar com o Google" at bounding box center [779, 458] width 107 height 31
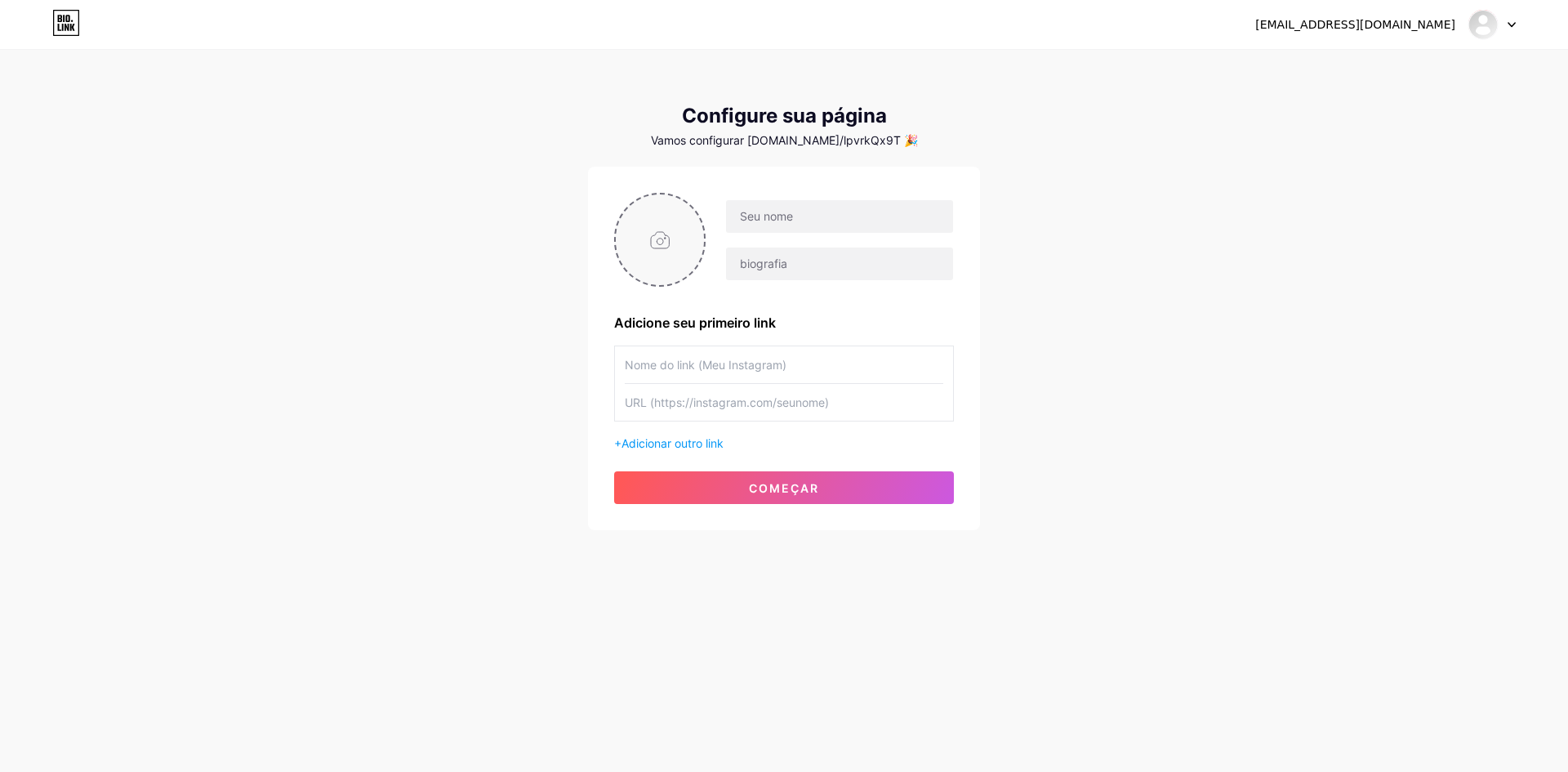
click at [668, 235] on input "file" at bounding box center [660, 239] width 88 height 90
type input "C:\fakepath\capa03.jpg"
click at [743, 209] on input "text" at bounding box center [840, 216] width 227 height 33
type input "[PERSON_NAME] & [PERSON_NAME]"
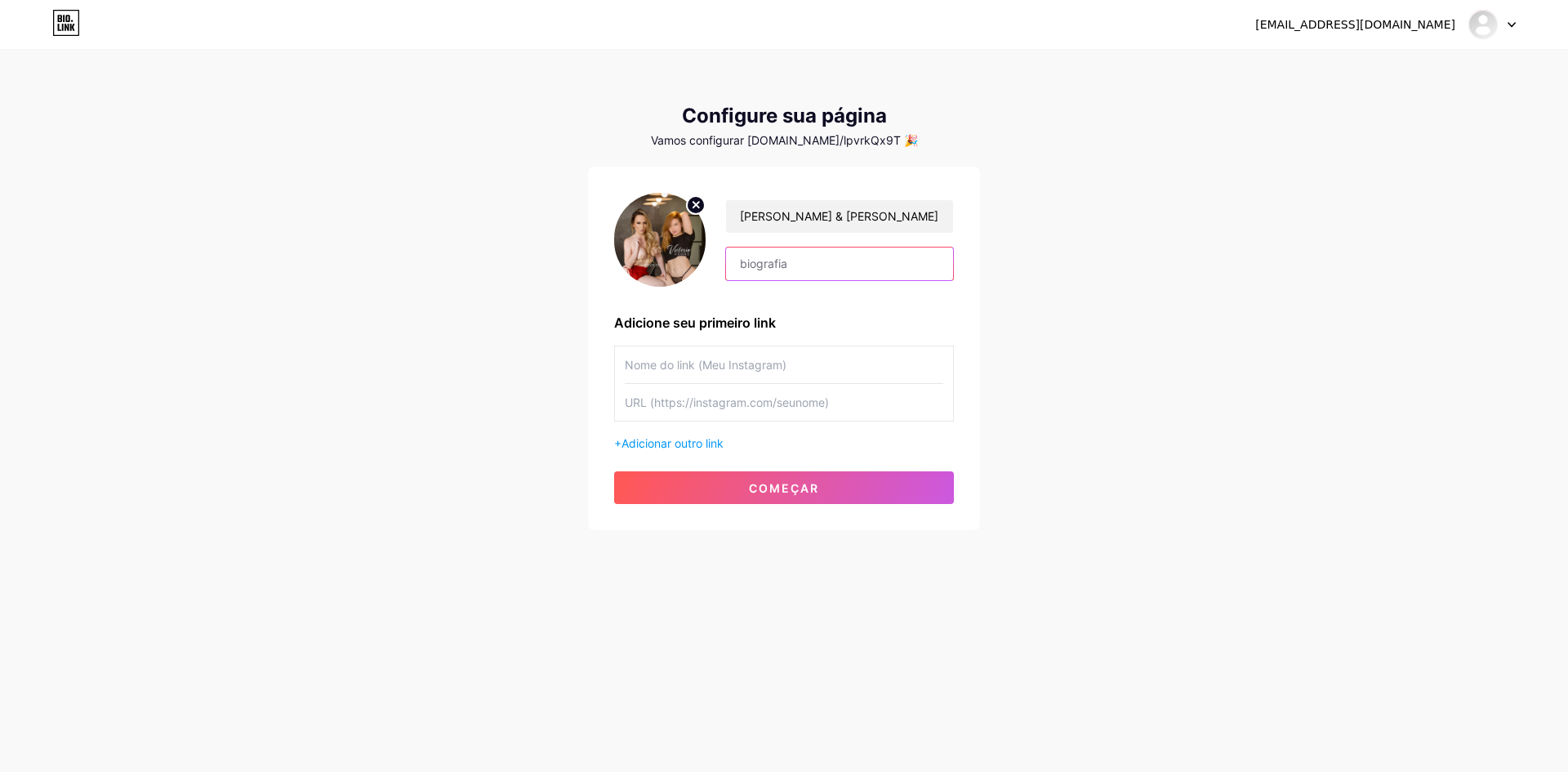
click at [779, 269] on input "text" at bounding box center [840, 264] width 227 height 33
type input "Essa dupla vai te levar a loucura"
click at [733, 371] on input "text" at bounding box center [784, 364] width 319 height 36
drag, startPoint x: 733, startPoint y: 371, endPoint x: 677, endPoint y: 407, distance: 66.6
click at [677, 410] on input "text" at bounding box center [784, 402] width 319 height 36
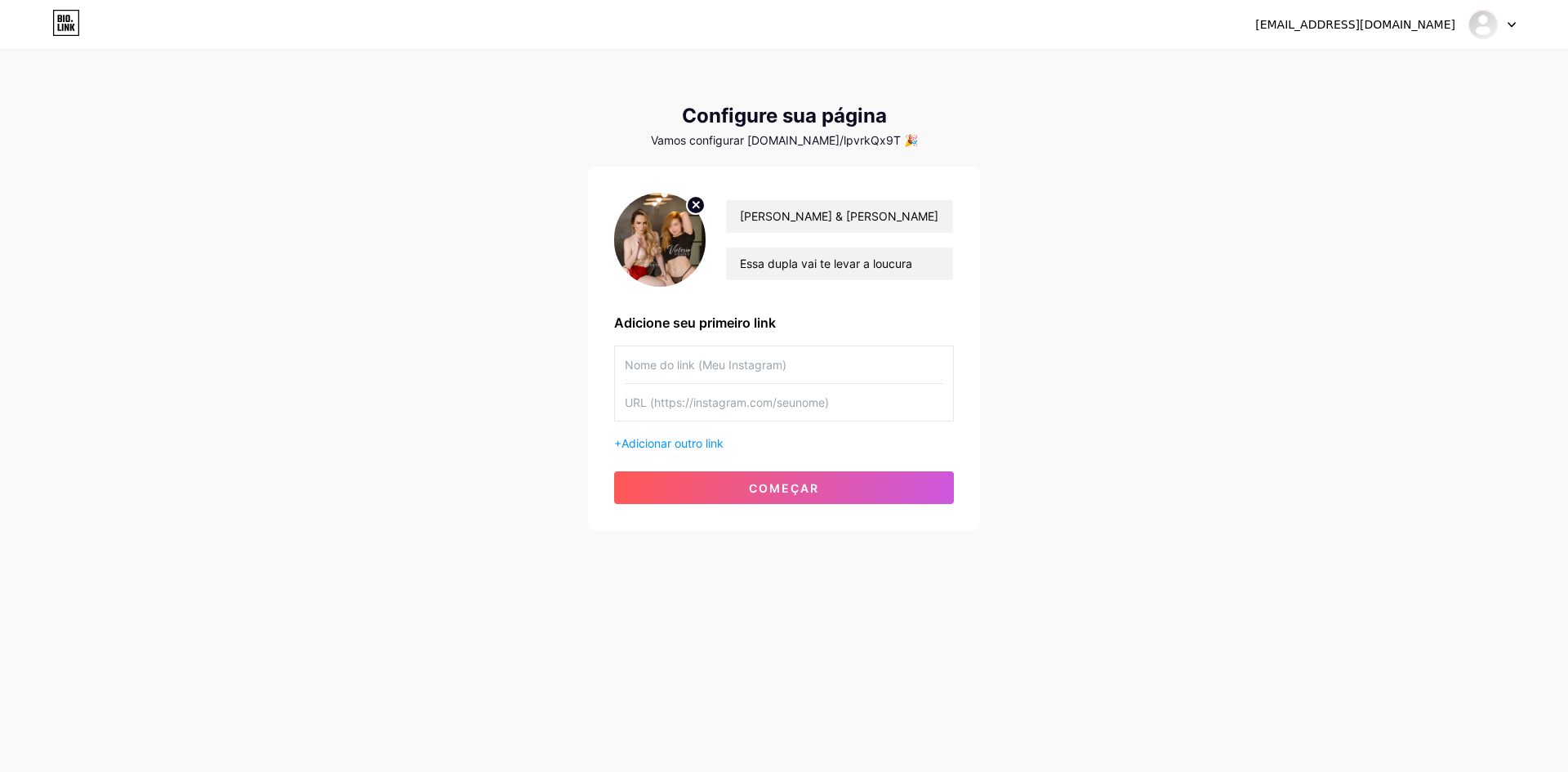
paste input "[URL][DOMAIN_NAME]"
type input "[URL][DOMAIN_NAME]"
click at [663, 359] on input "text" at bounding box center [784, 364] width 319 height 36
drag, startPoint x: 664, startPoint y: 359, endPoint x: 654, endPoint y: 370, distance: 14.9
click at [654, 370] on input "text" at bounding box center [784, 364] width 319 height 36
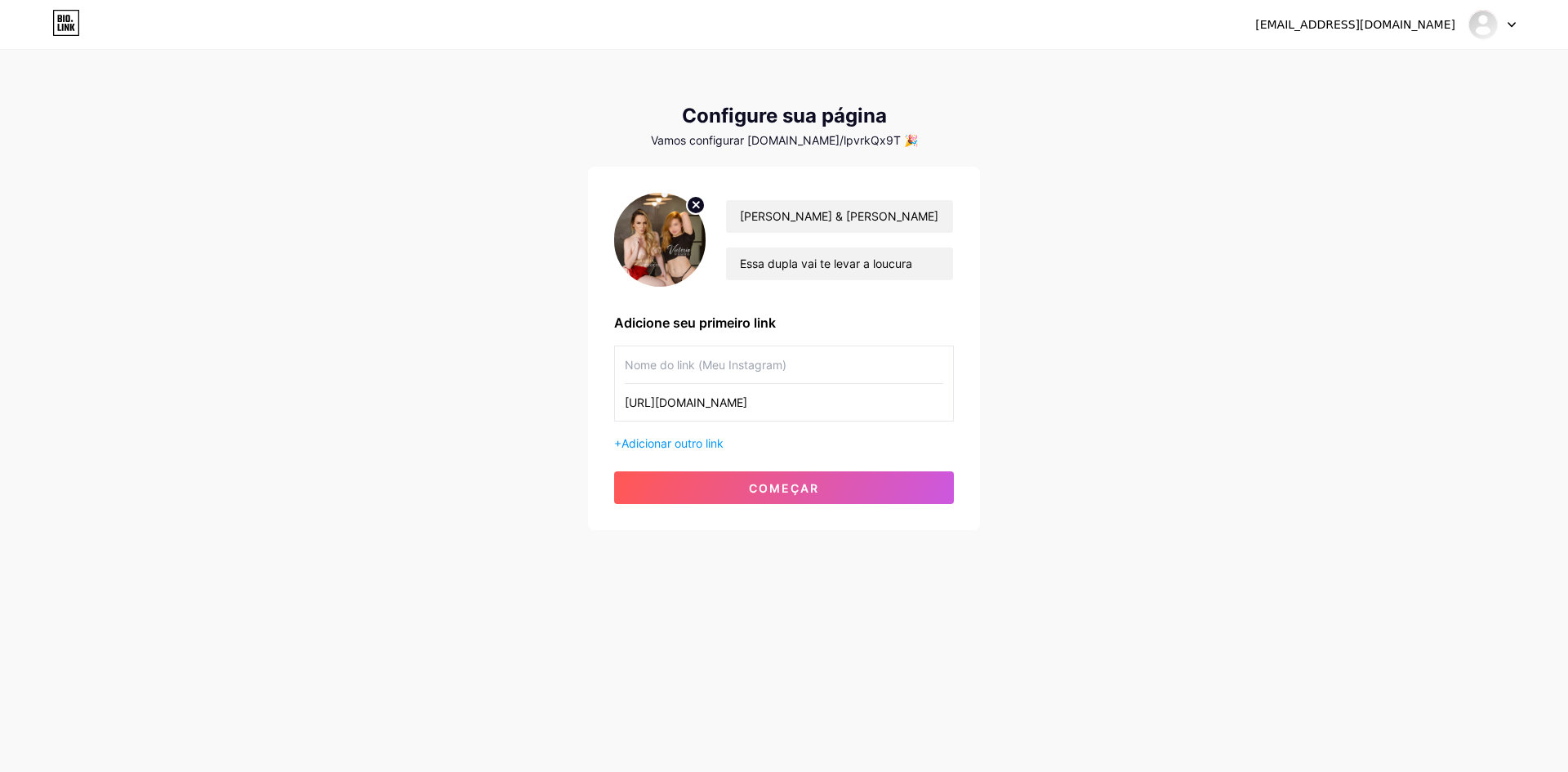
click at [654, 367] on input "text" at bounding box center [784, 364] width 319 height 36
type input "Twitter"
click at [800, 479] on button "começar" at bounding box center [784, 487] width 340 height 33
